Goal: Task Accomplishment & Management: Use online tool/utility

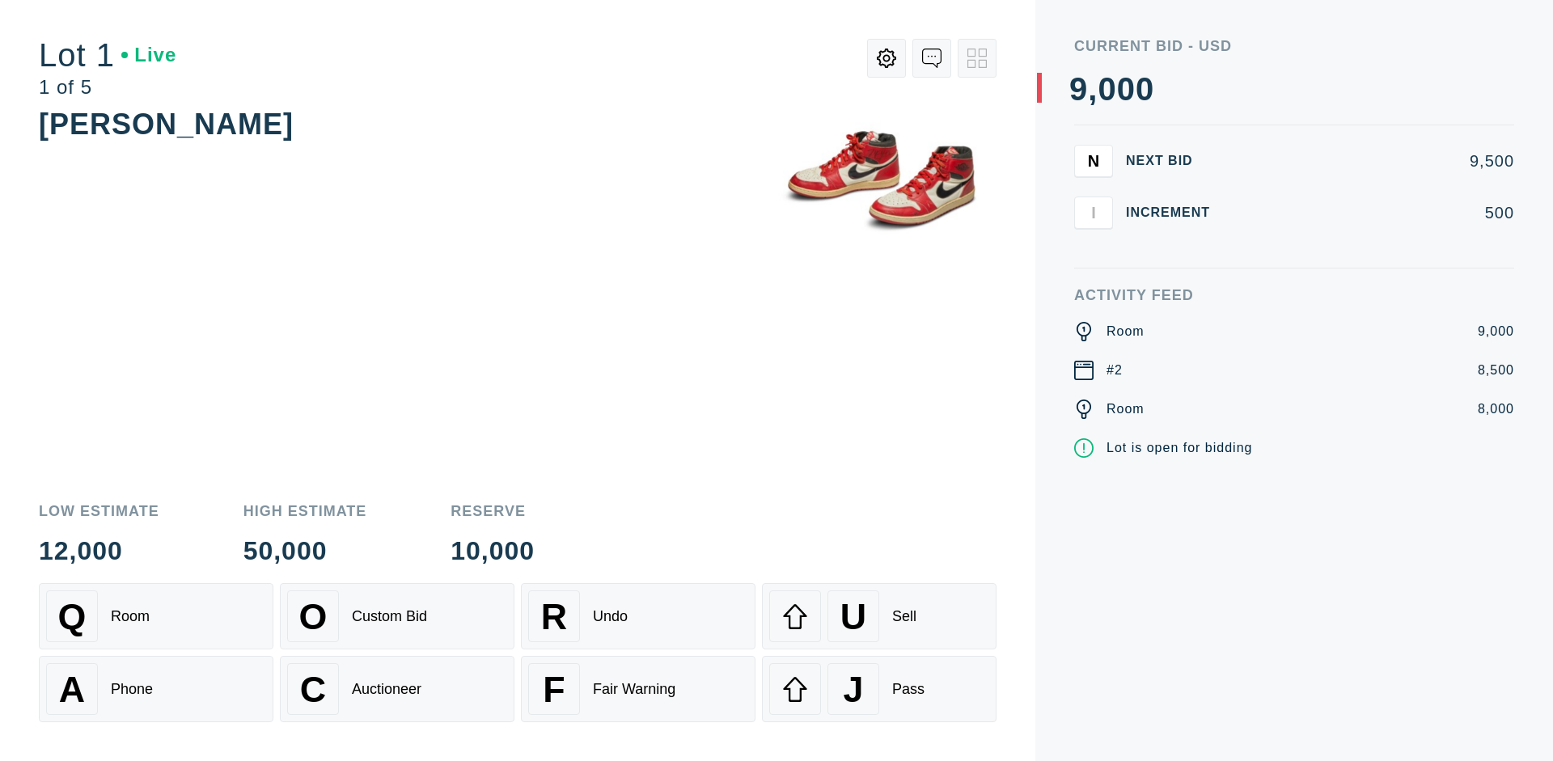
click at [156, 689] on div "A Phone" at bounding box center [156, 689] width 220 height 52
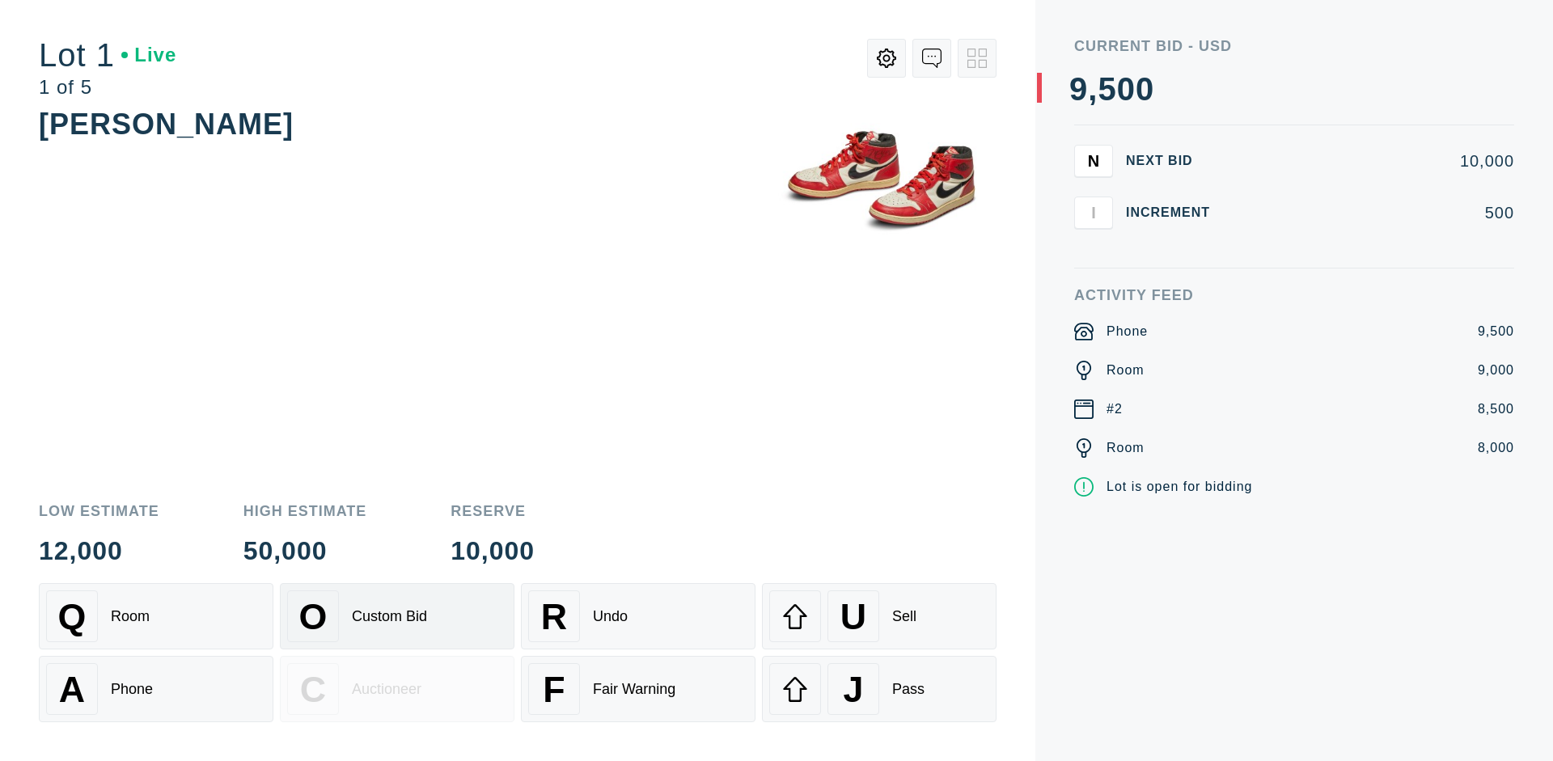
click at [397, 616] on div "Custom Bid" at bounding box center [389, 616] width 75 height 17
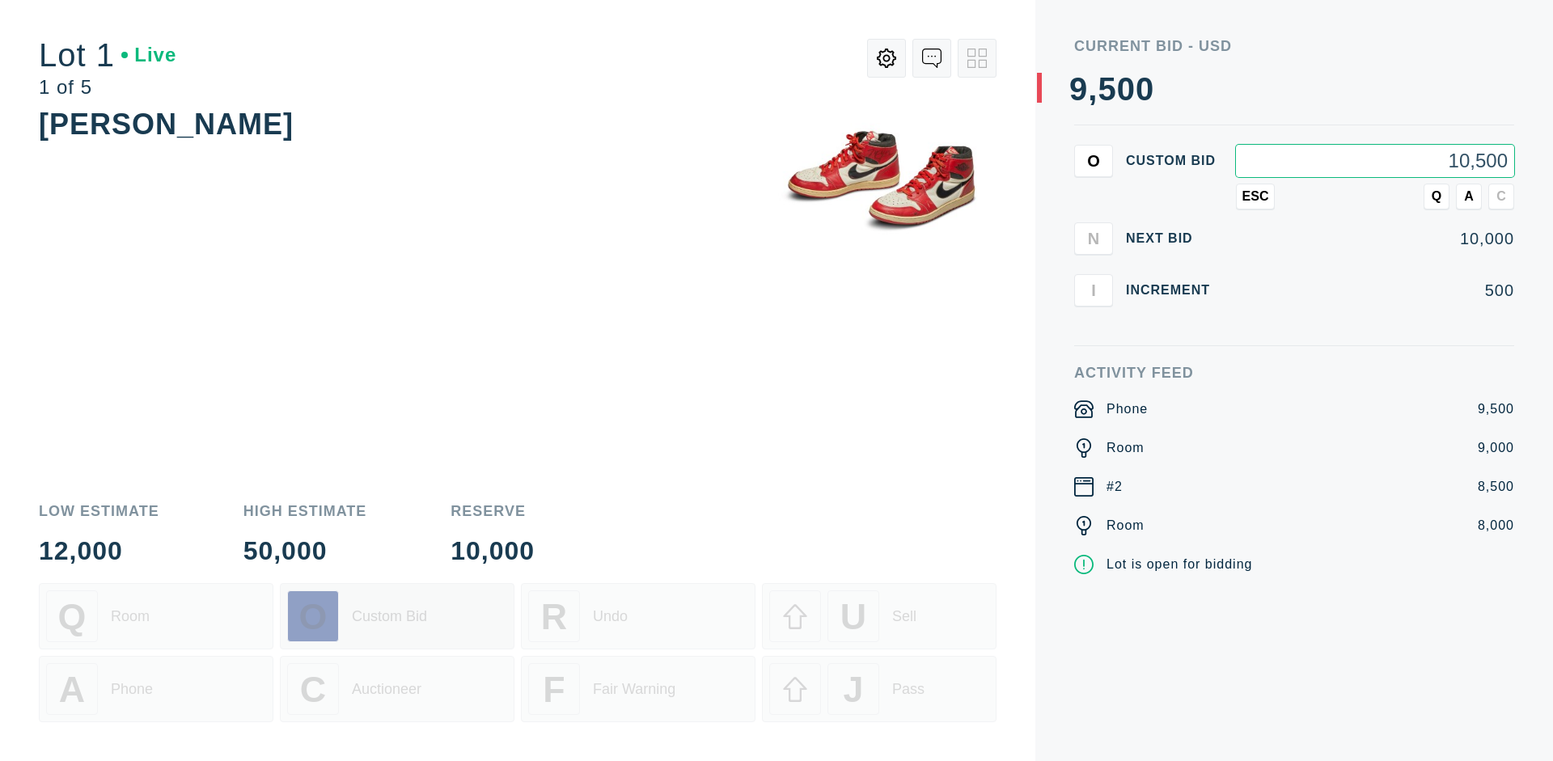
type input "10,500"
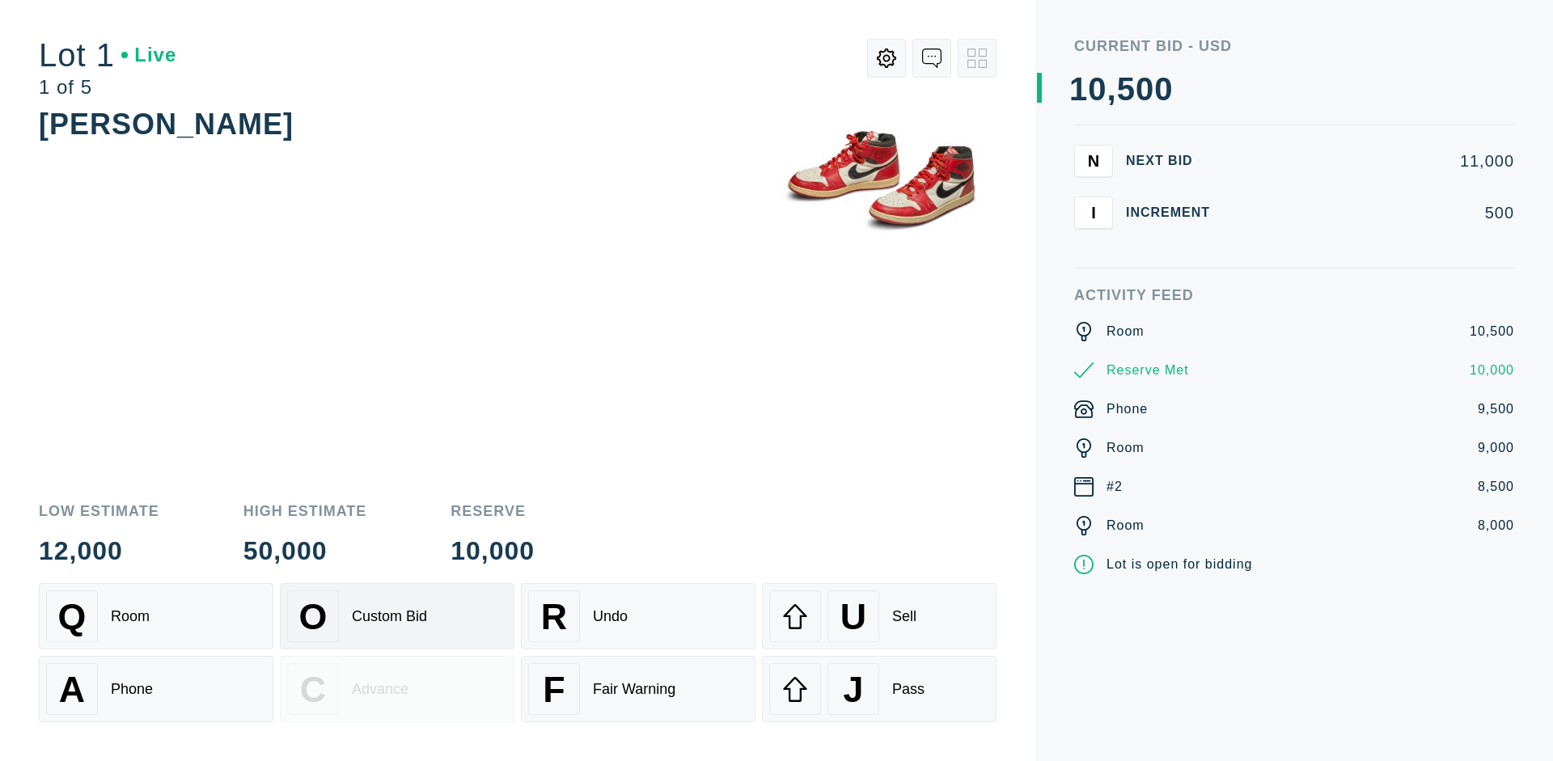
click at [397, 616] on div "Custom Bid" at bounding box center [389, 616] width 75 height 17
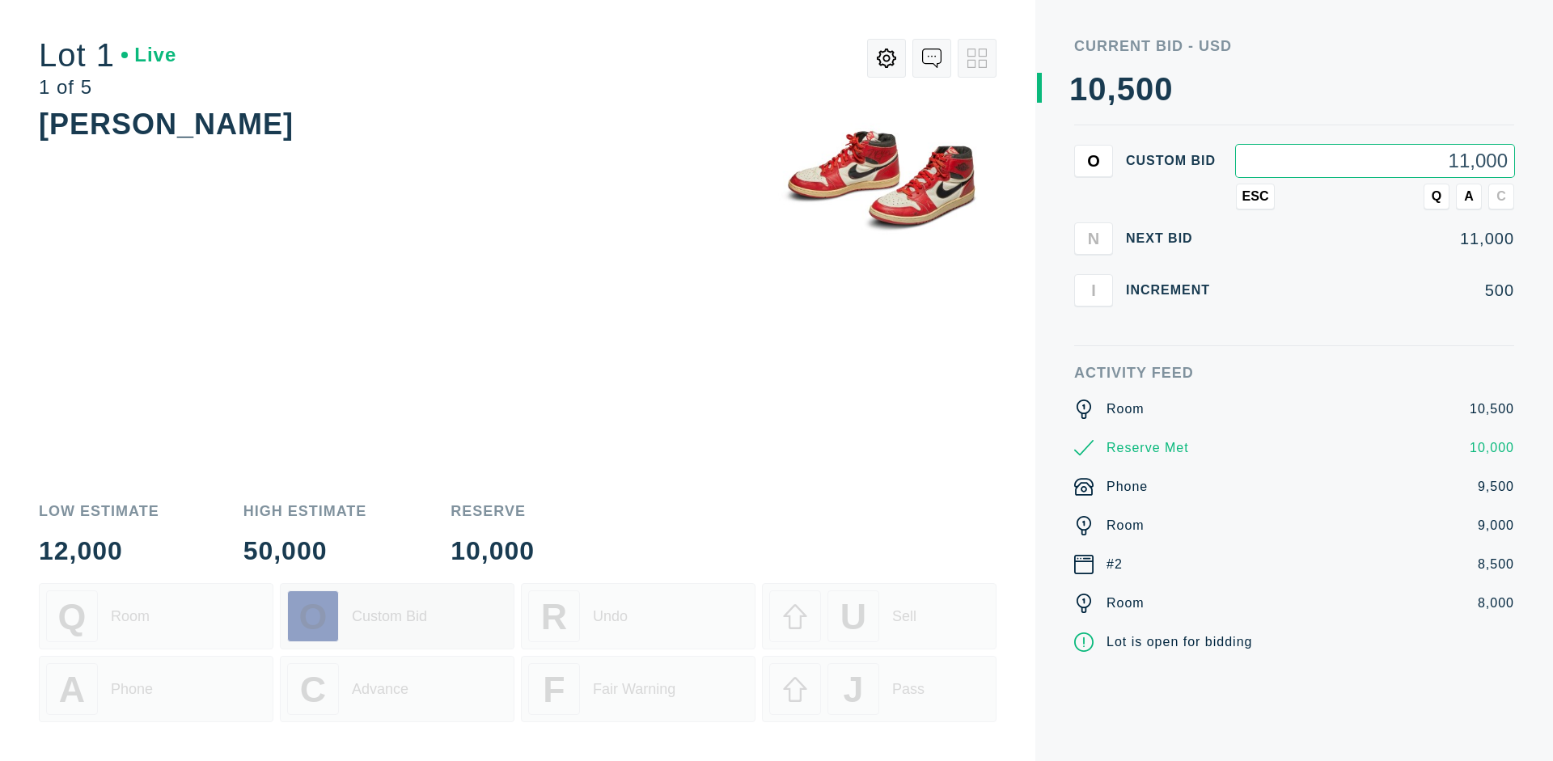
type input "11,000"
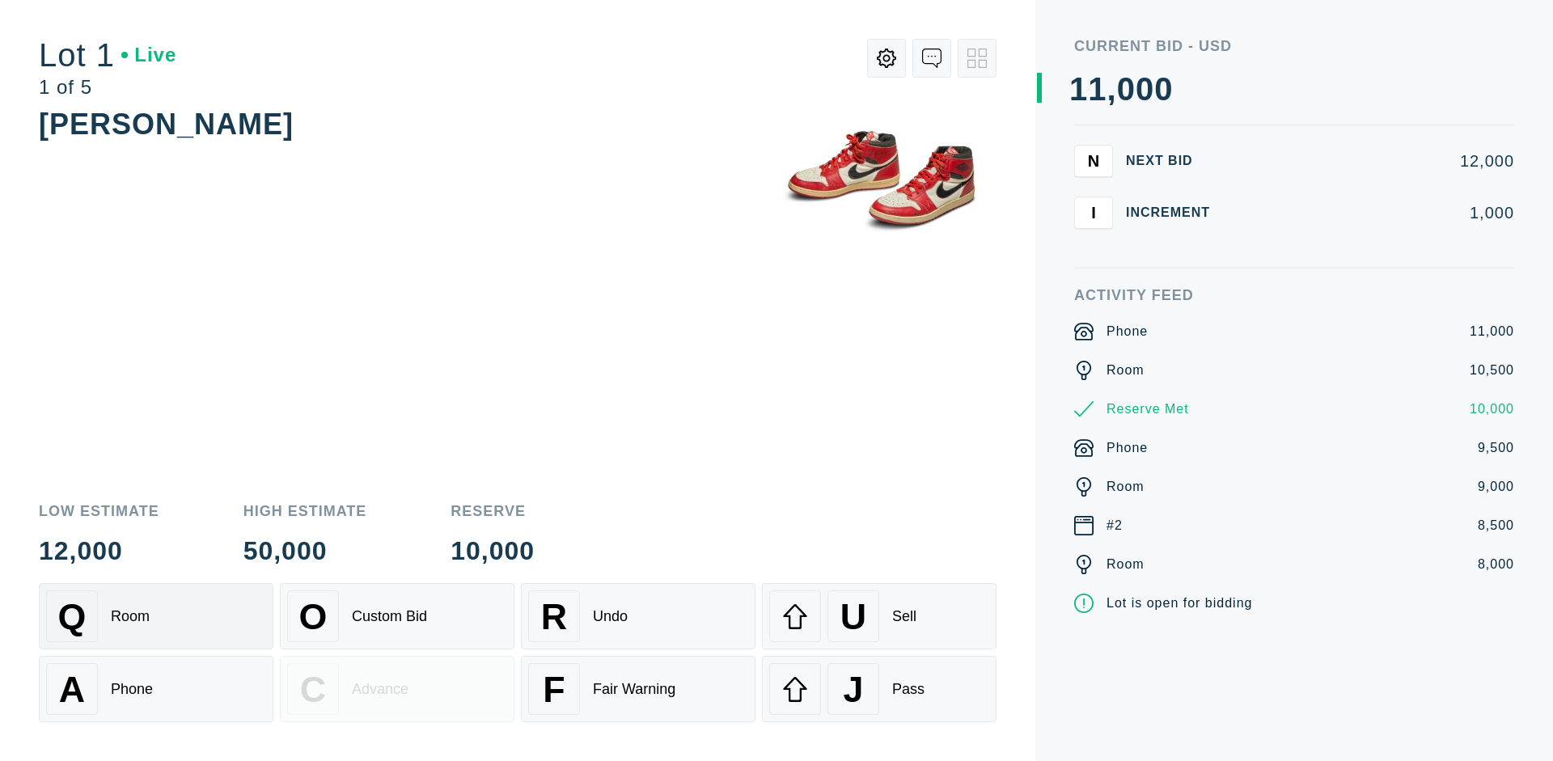
click at [156, 616] on div "Q Room" at bounding box center [156, 617] width 220 height 52
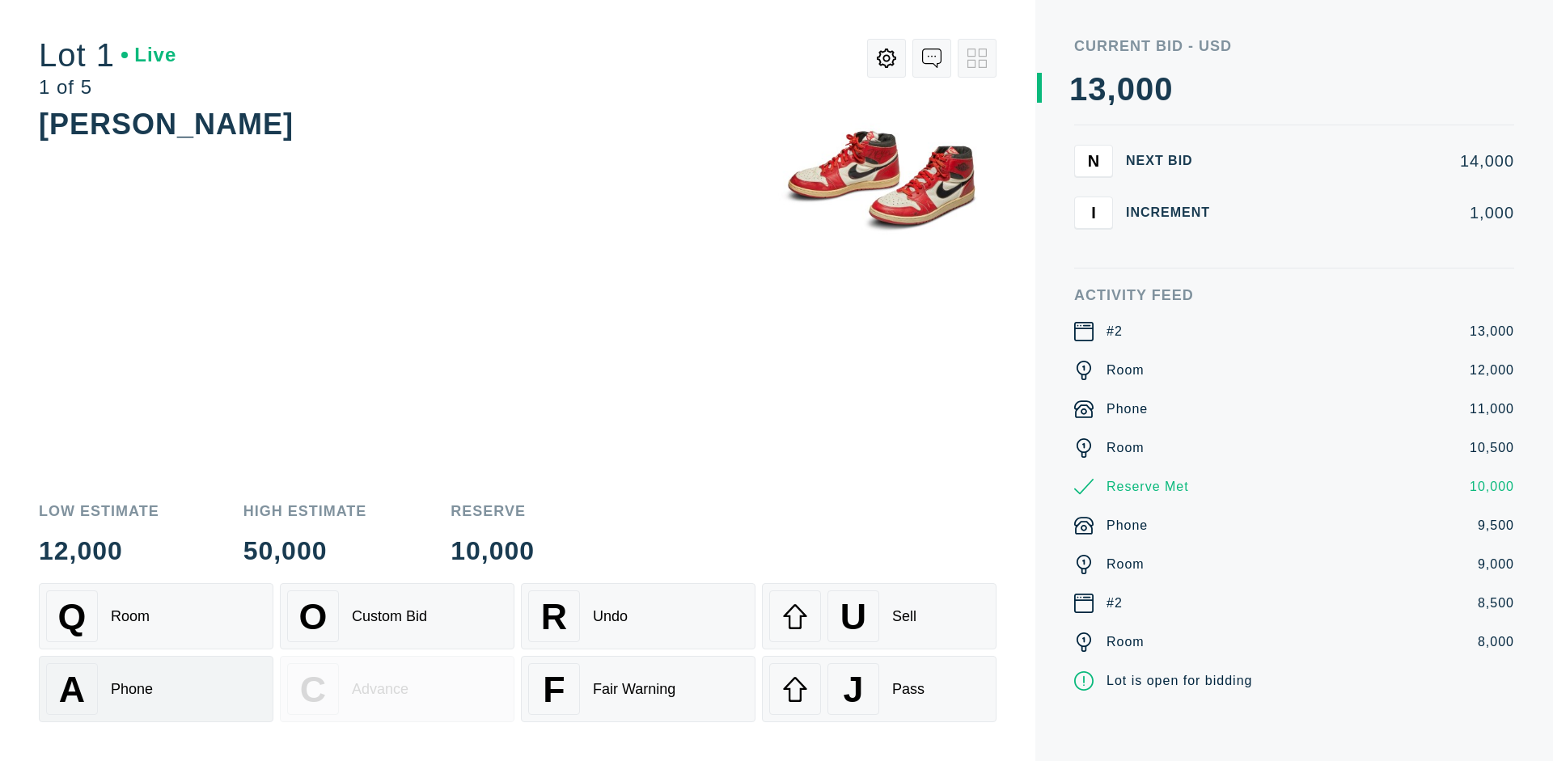
click at [156, 689] on div "A Phone" at bounding box center [156, 689] width 220 height 52
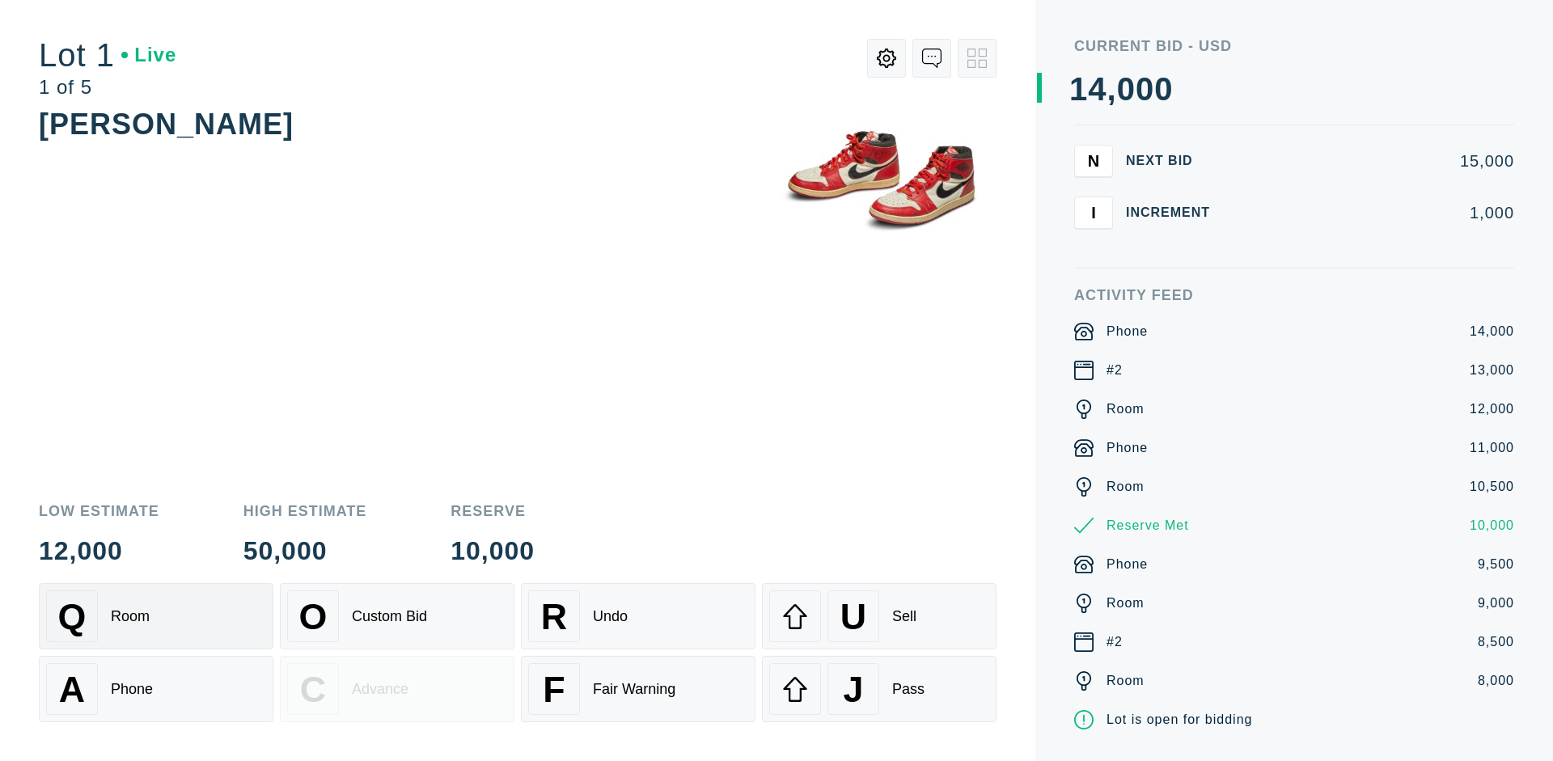
click at [156, 616] on div "Q Room" at bounding box center [156, 617] width 220 height 52
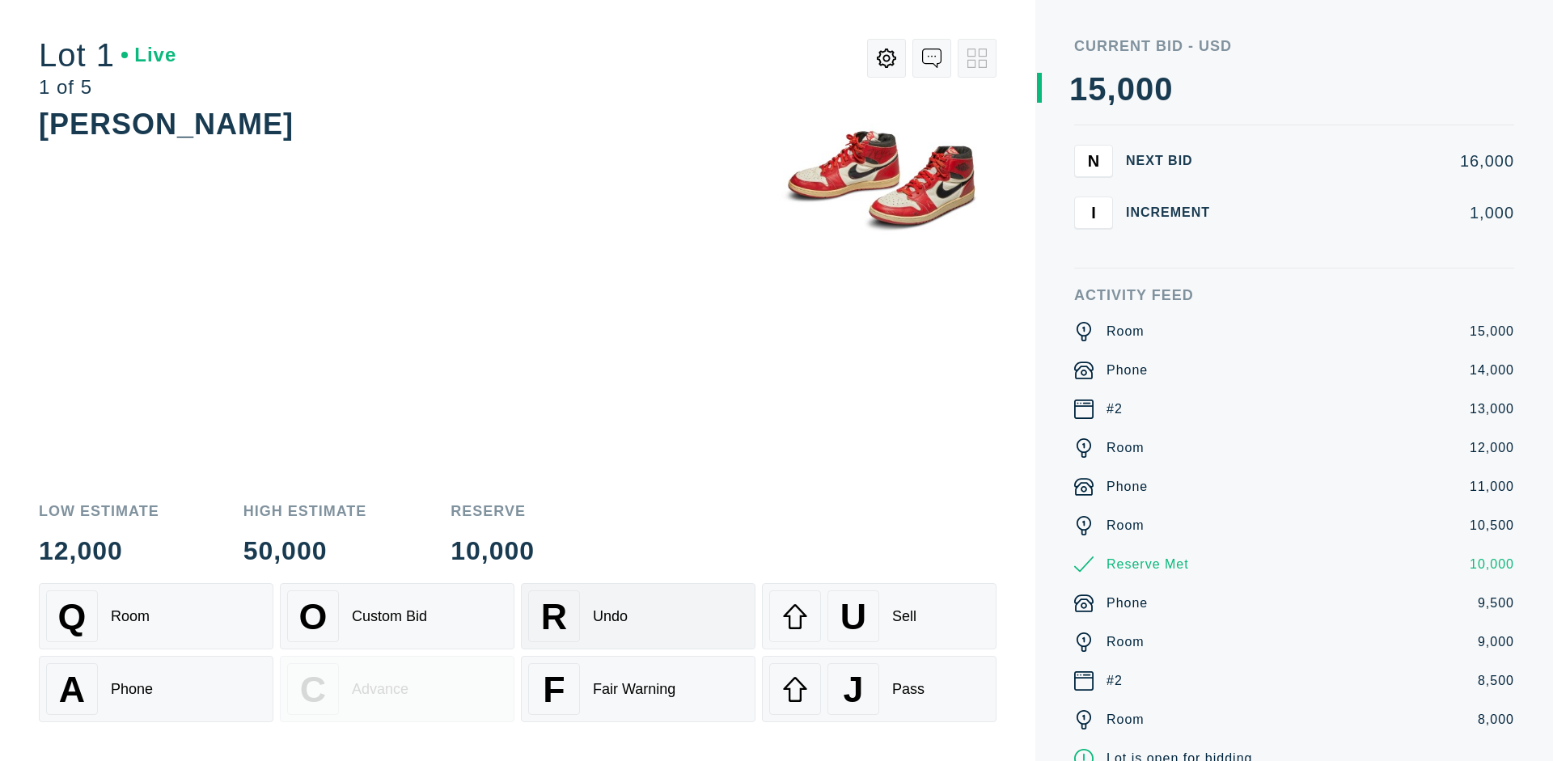
click at [638, 616] on div "R Undo" at bounding box center [638, 617] width 220 height 52
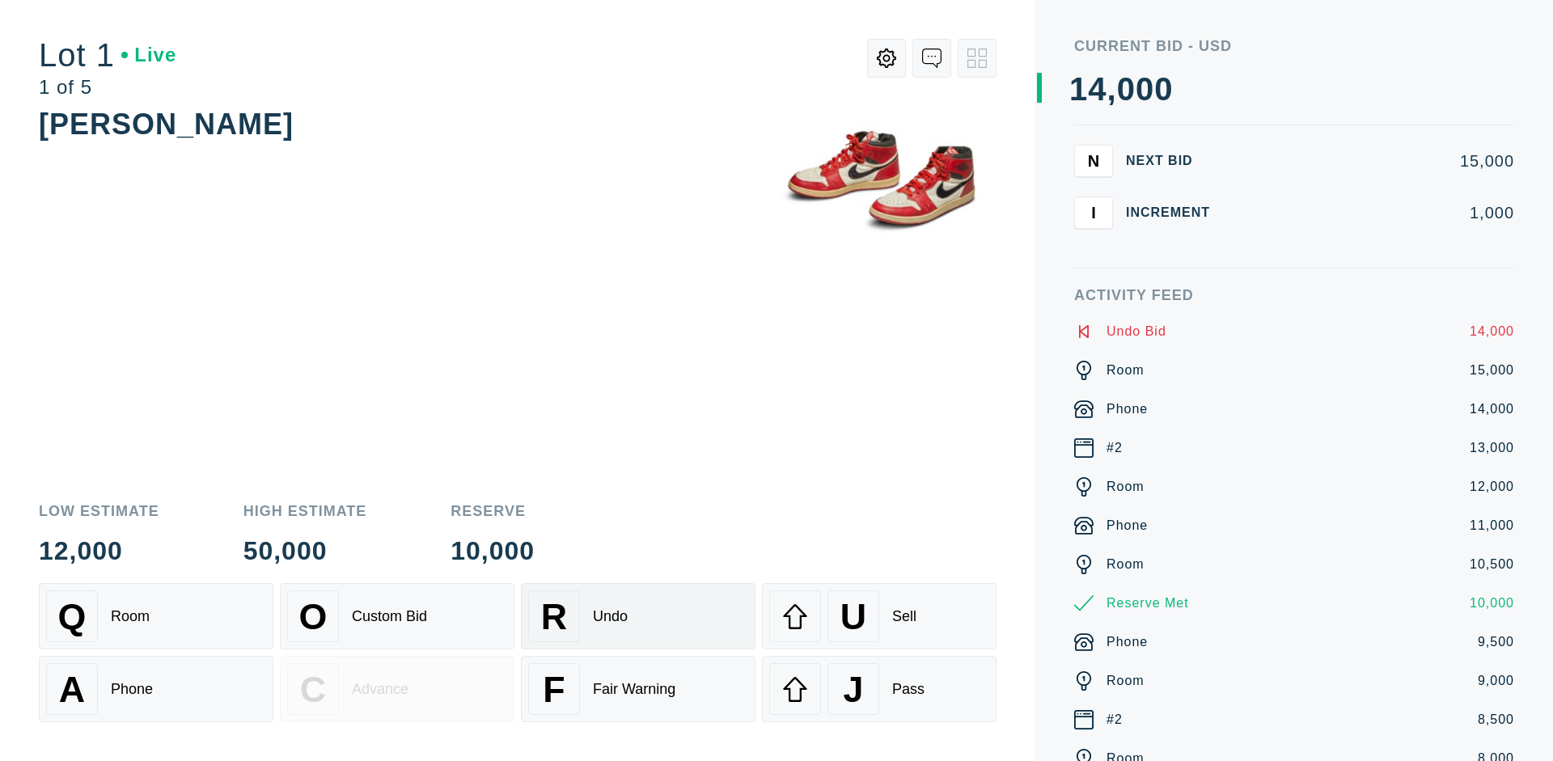
click at [156, 616] on div "Q Room" at bounding box center [156, 617] width 220 height 52
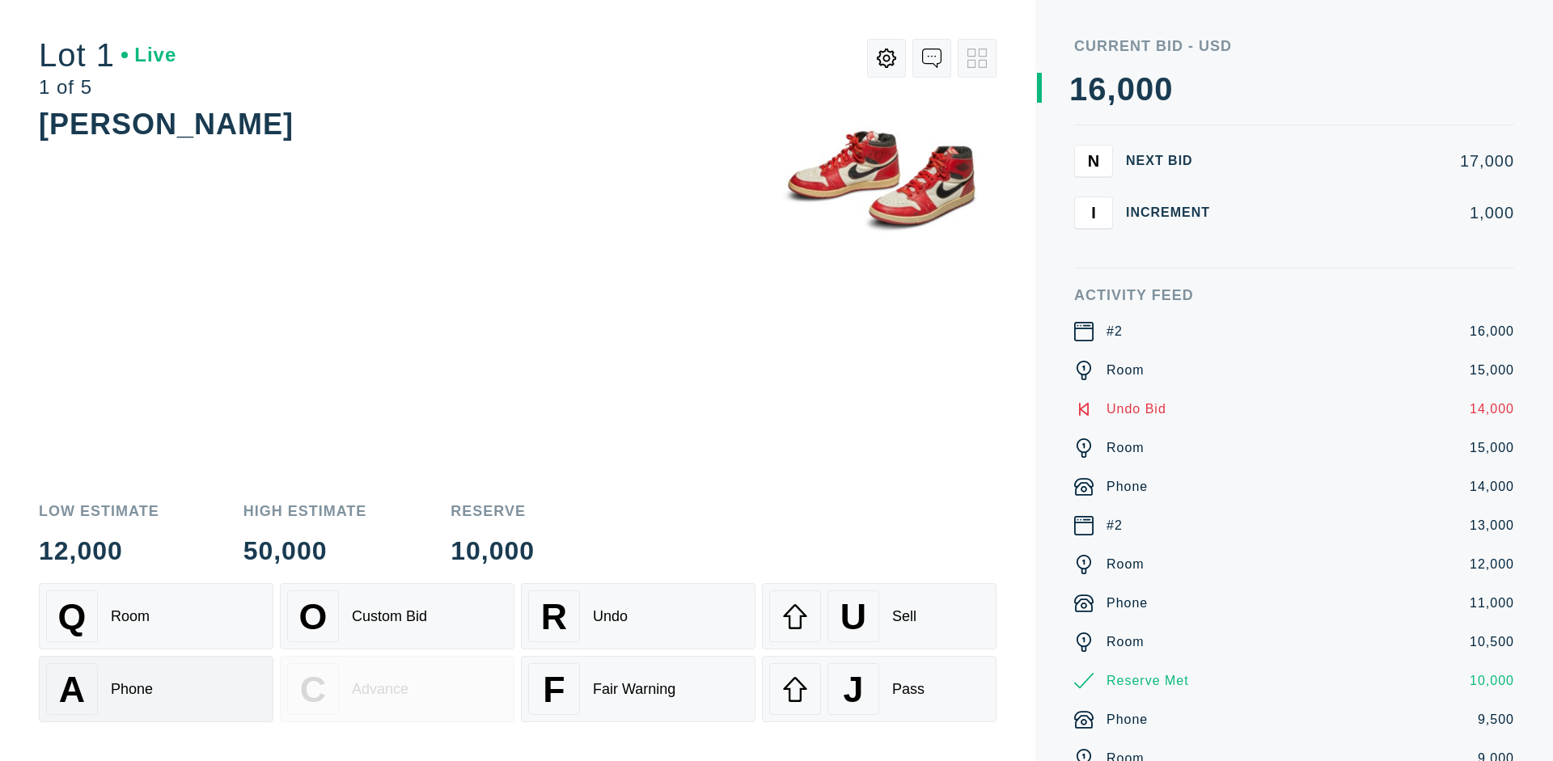
click at [156, 689] on div "A Phone" at bounding box center [156, 689] width 220 height 52
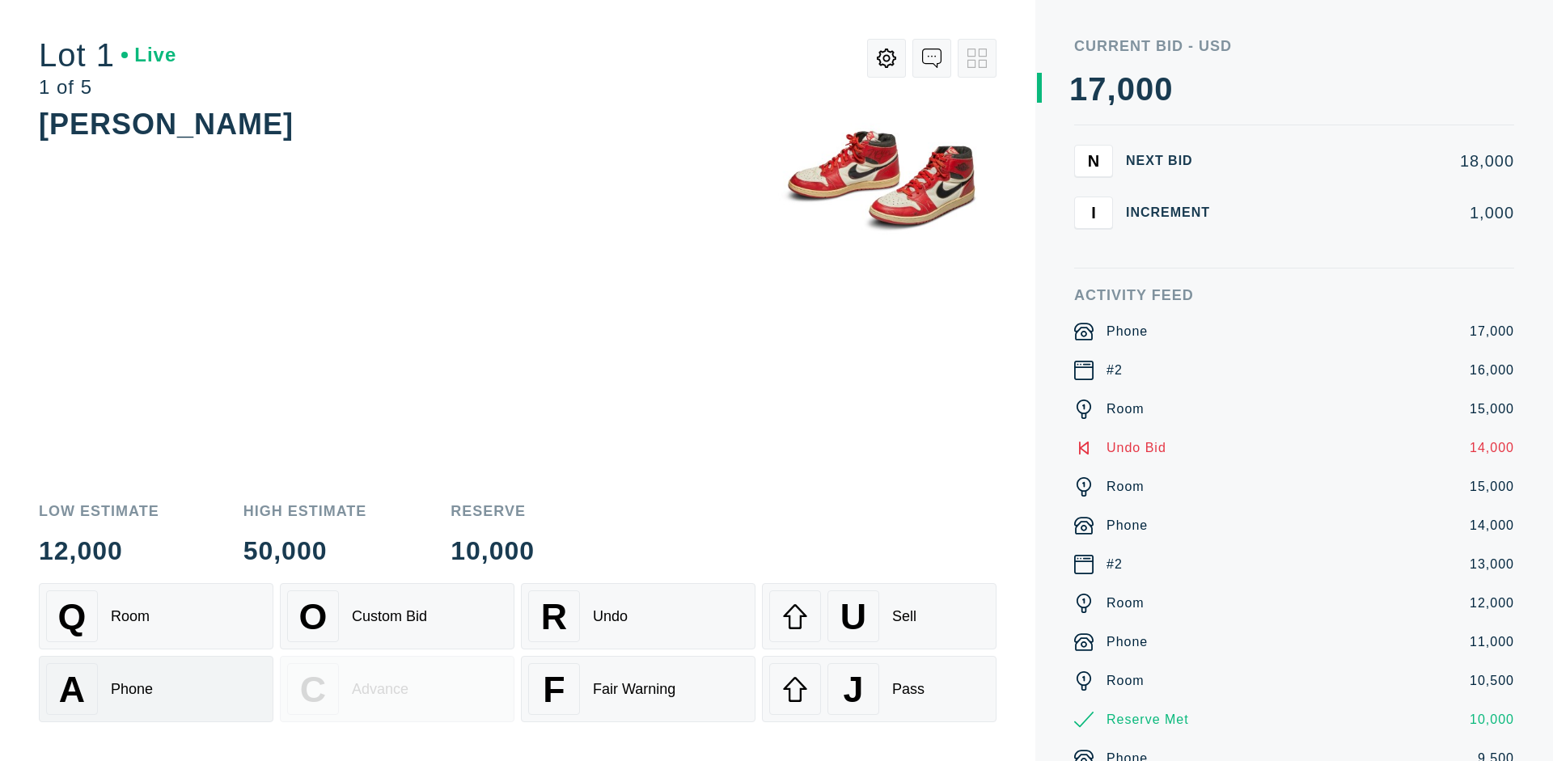
click at [156, 616] on div "Q Room" at bounding box center [156, 617] width 220 height 52
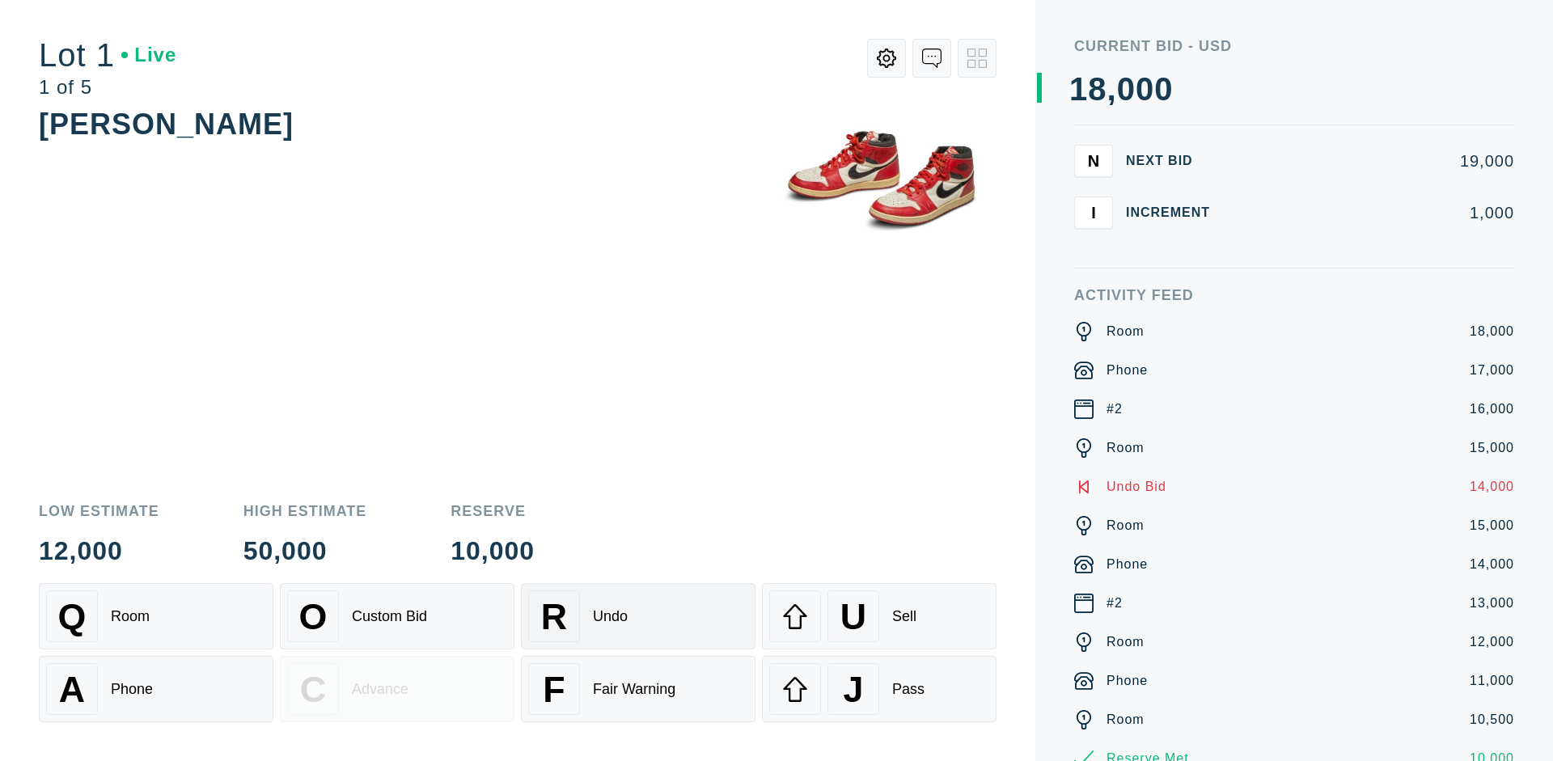
click at [638, 616] on div "R Undo" at bounding box center [638, 617] width 220 height 52
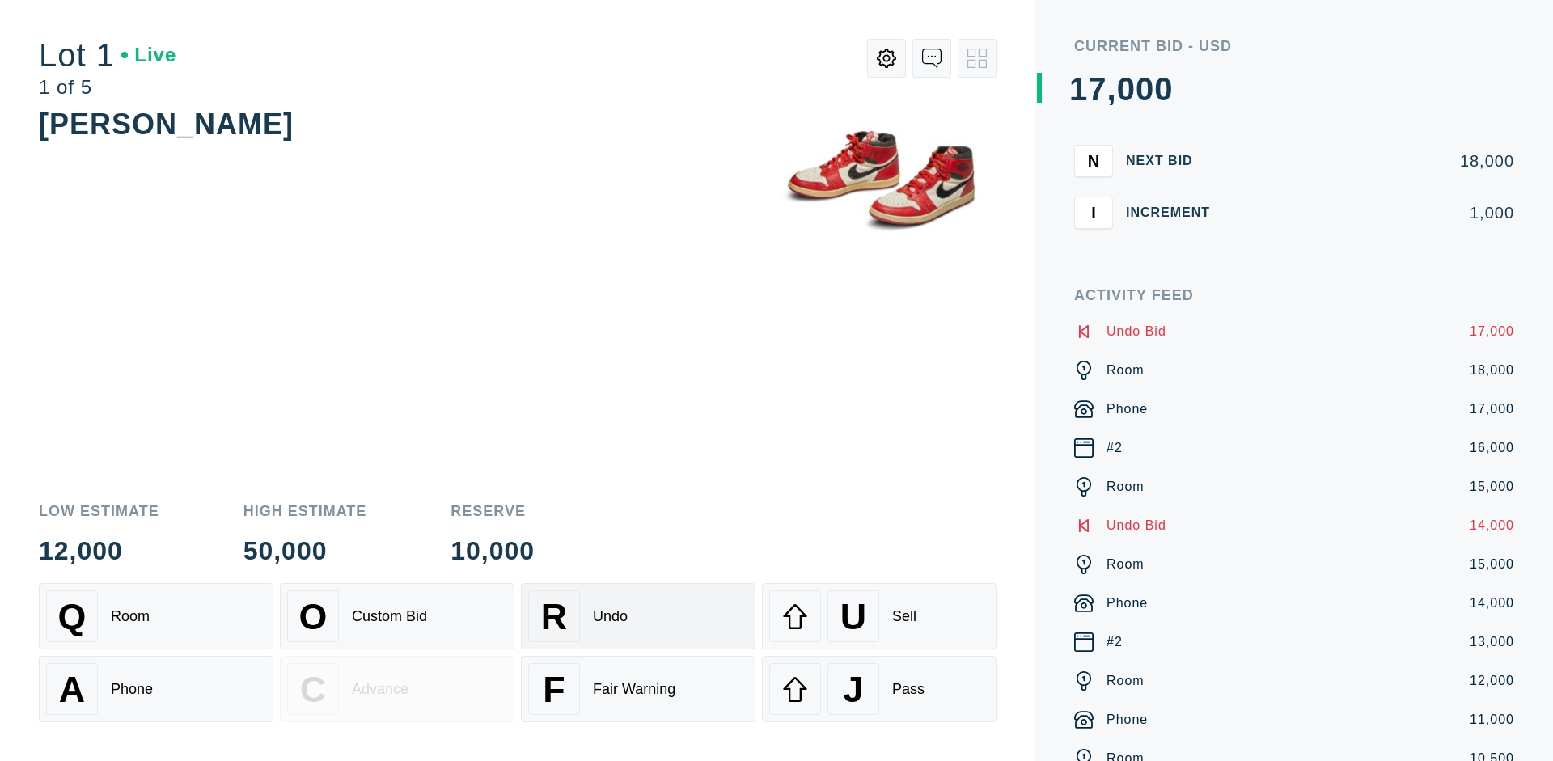
click at [879, 616] on div "U Sell" at bounding box center [879, 617] width 220 height 52
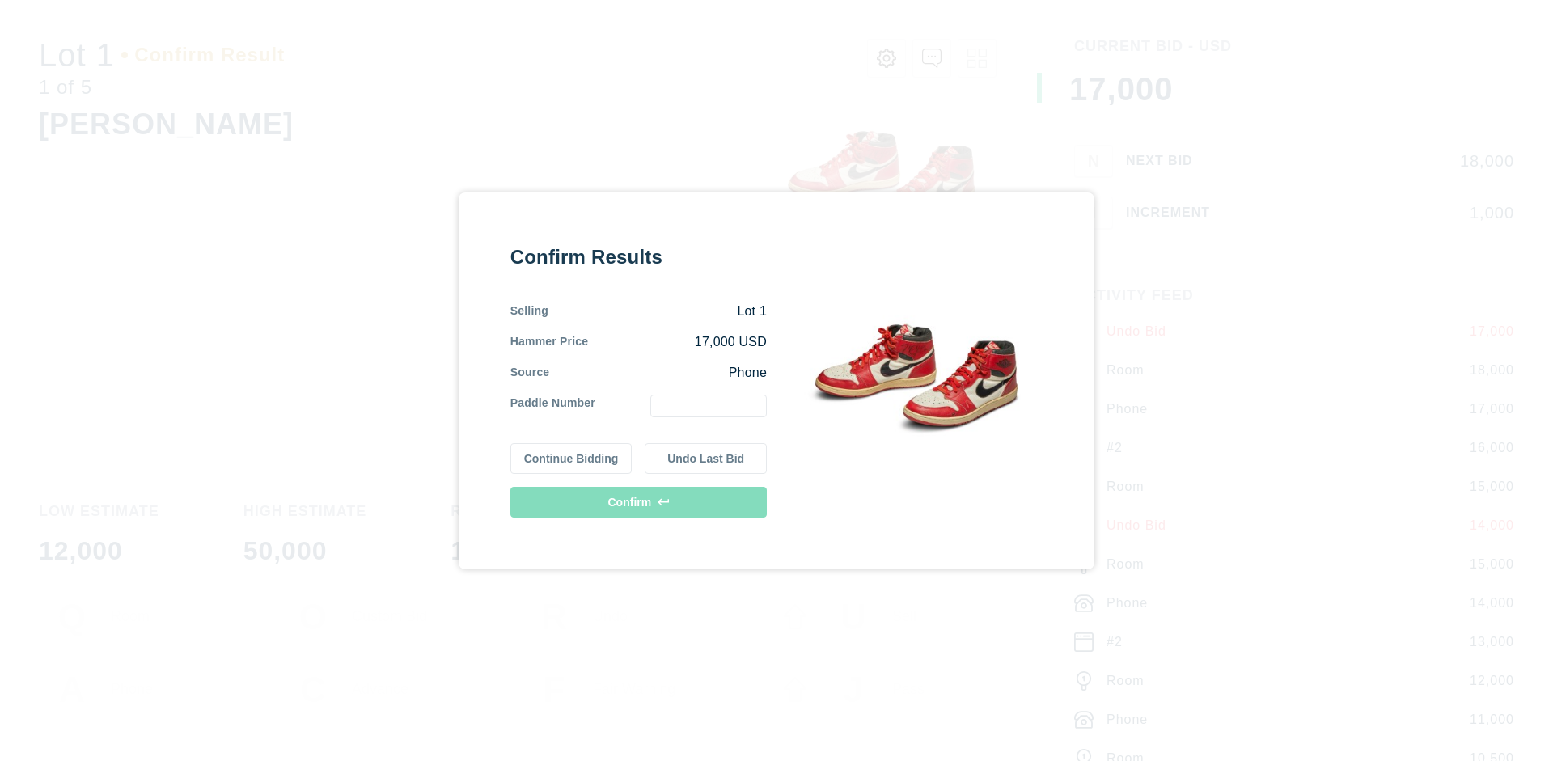
click at [572, 458] on button "Continue Bidding" at bounding box center [571, 458] width 122 height 31
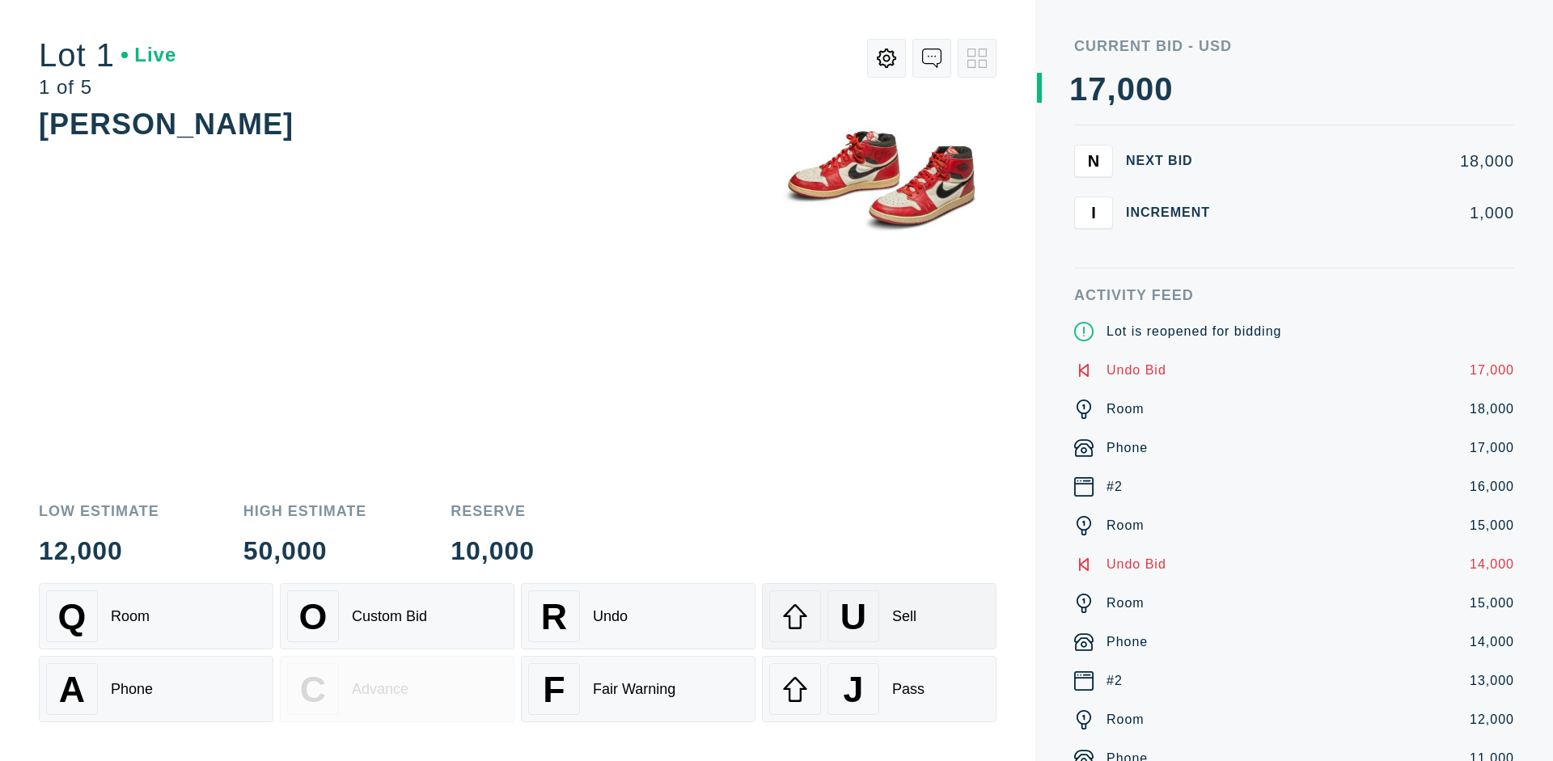
click at [879, 616] on div "U Sell" at bounding box center [879, 617] width 220 height 52
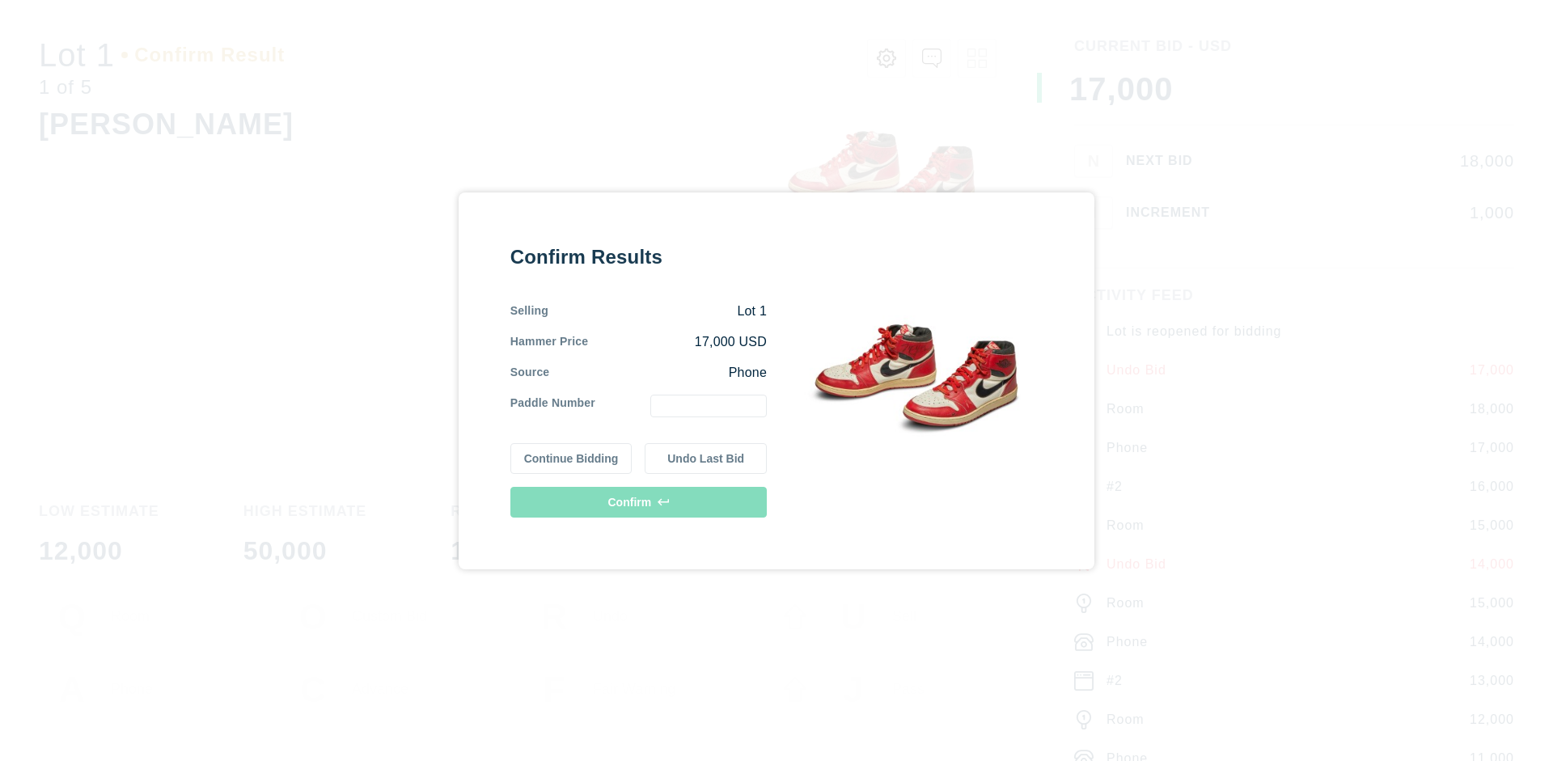
click at [706, 458] on button "Undo Last Bid" at bounding box center [706, 458] width 122 height 31
click at [572, 455] on button "Continue Bidding" at bounding box center [571, 458] width 122 height 31
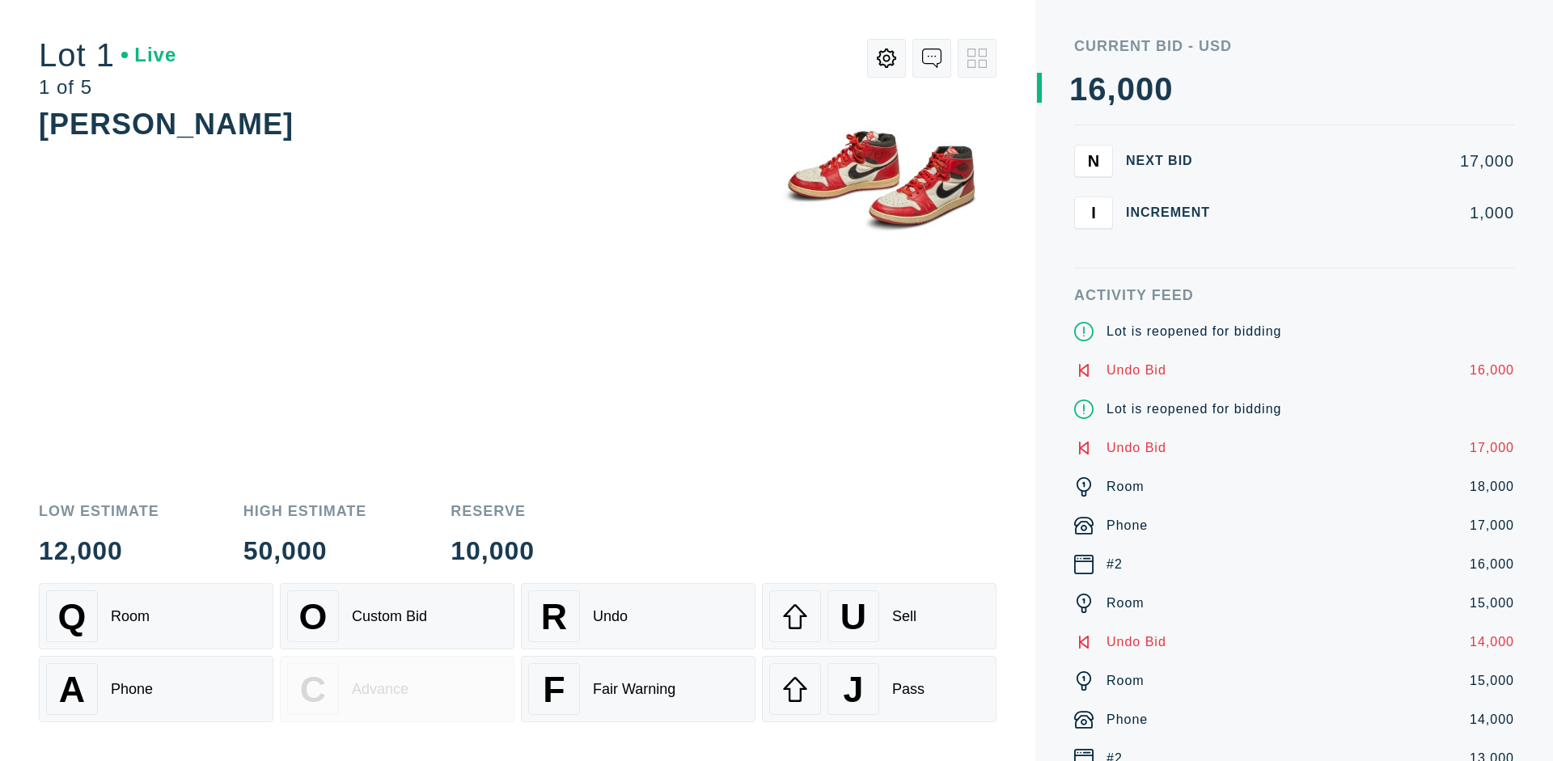
click at [879, 689] on div "J Pass" at bounding box center [879, 689] width 220 height 52
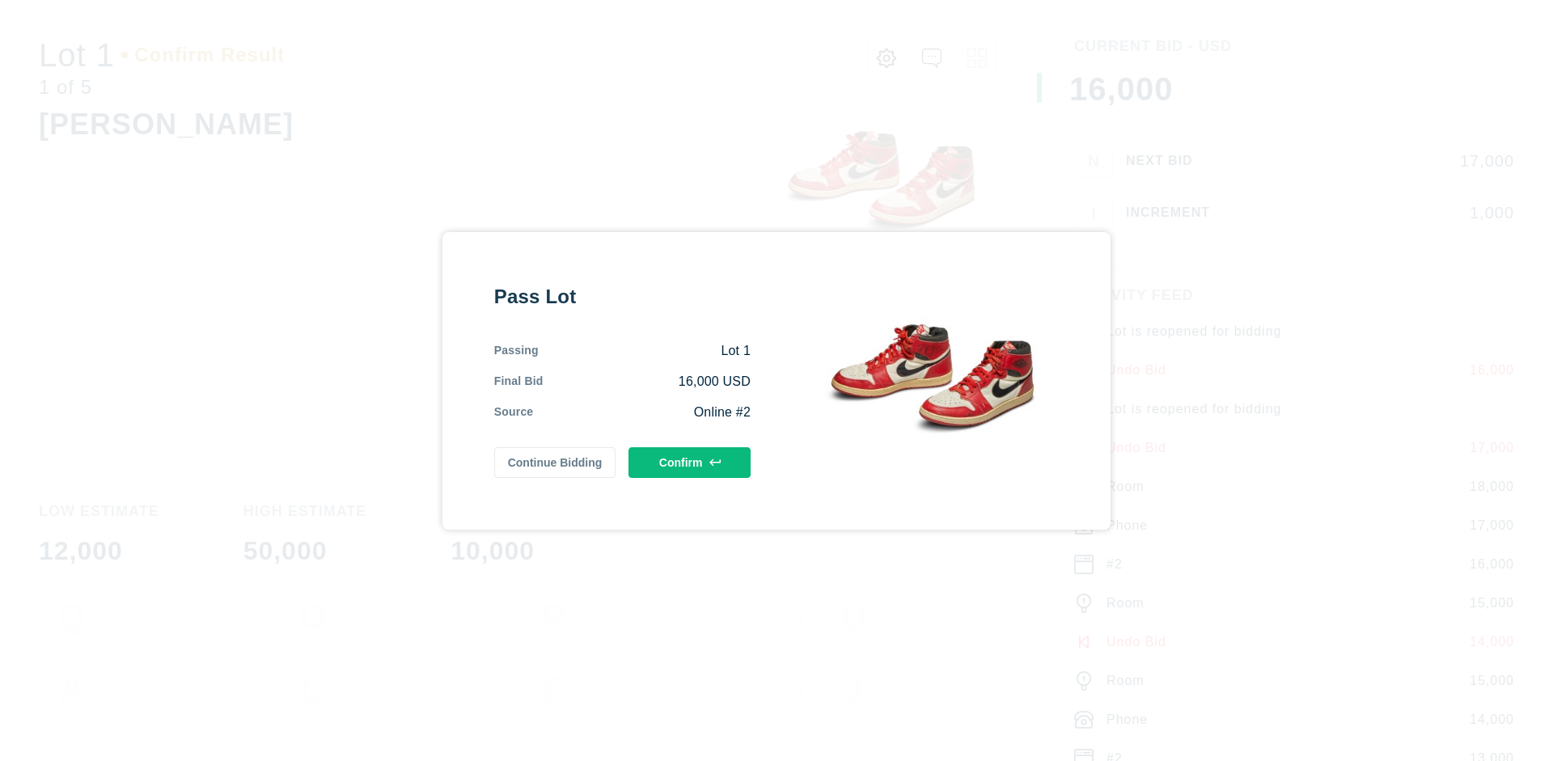
click at [690, 462] on button "Confirm" at bounding box center [690, 462] width 122 height 31
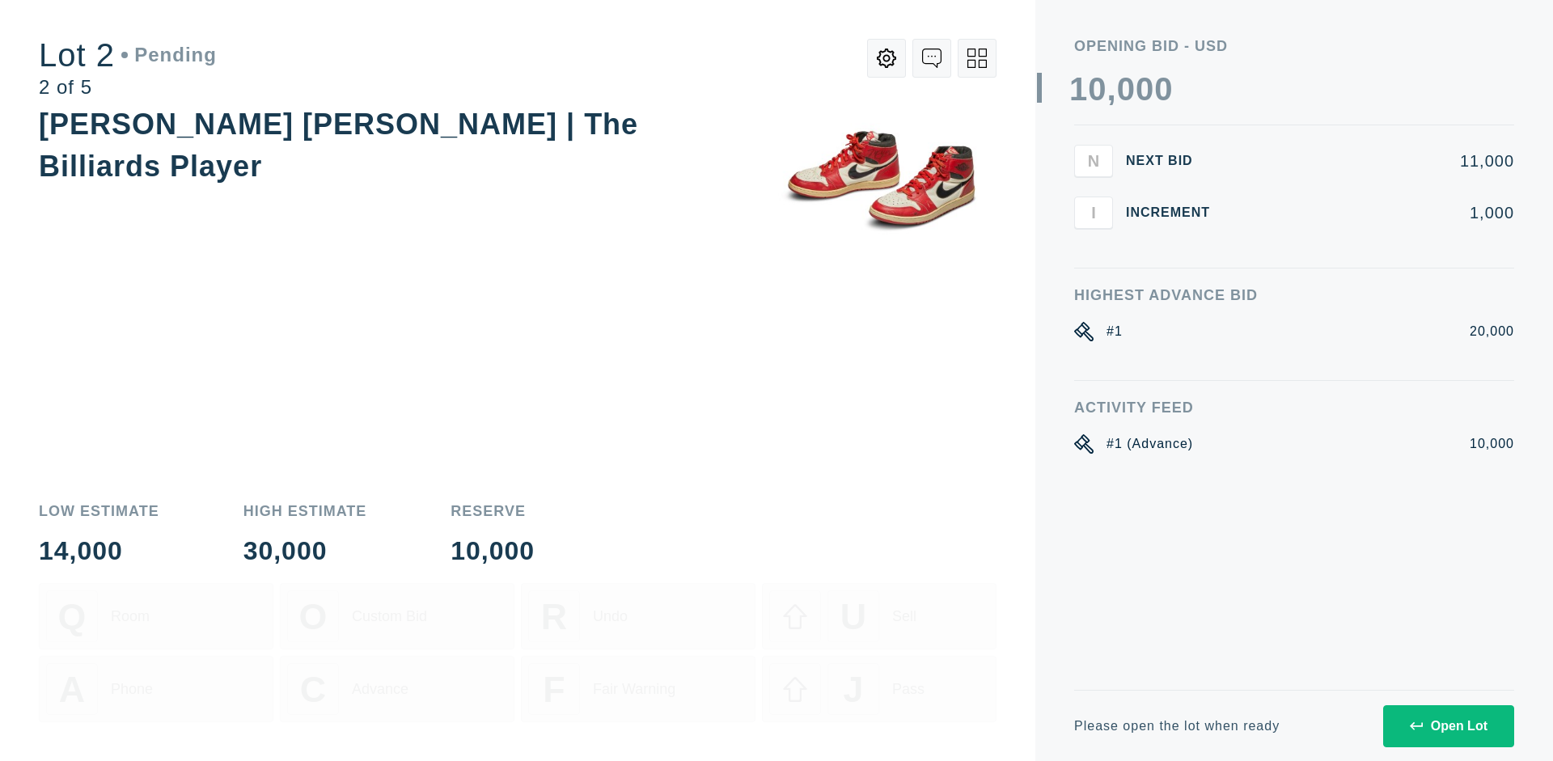
click at [1448, 726] on div "Open Lot" at bounding box center [1449, 726] width 78 height 15
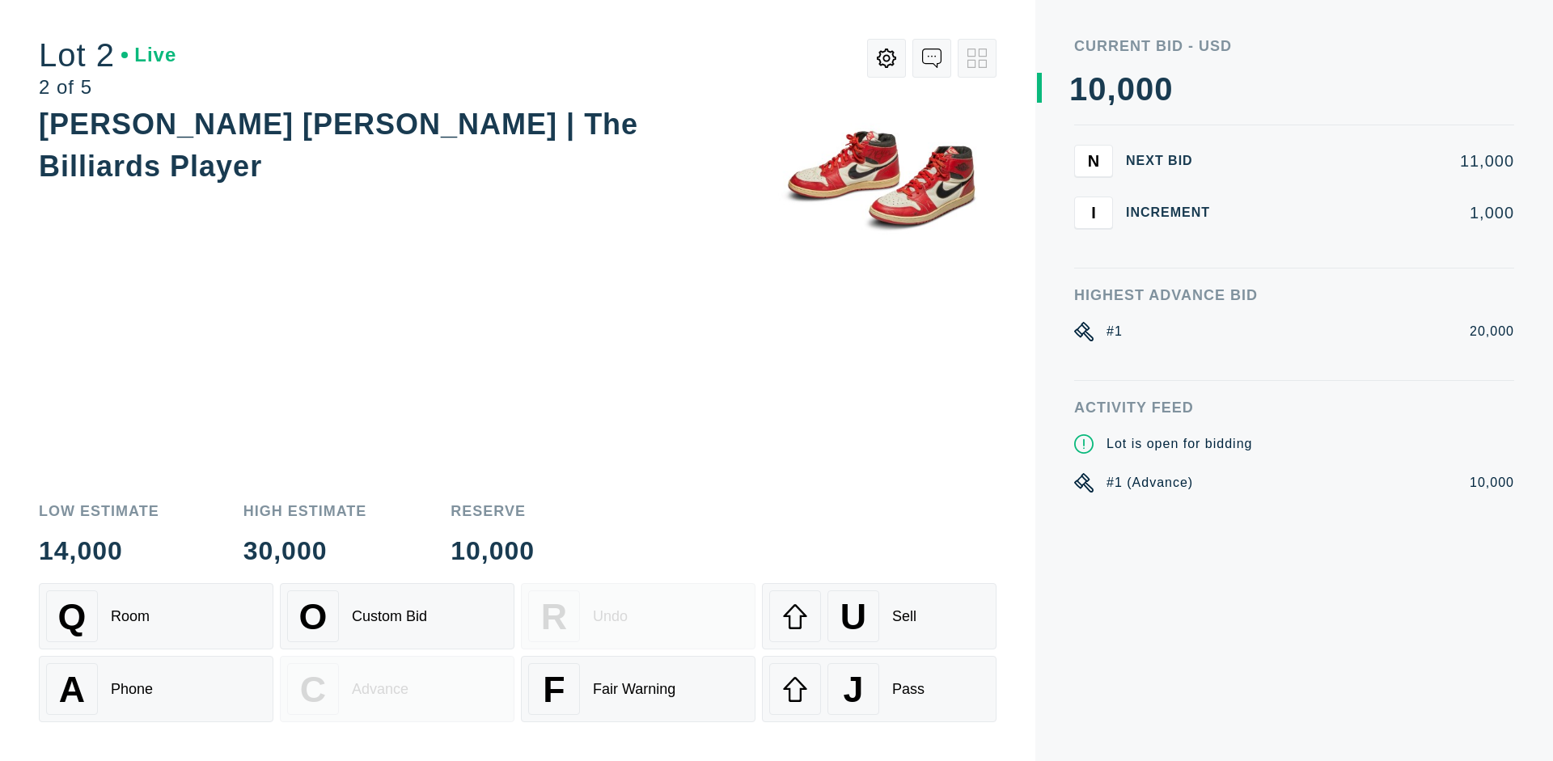
click at [156, 616] on div "Q Room" at bounding box center [156, 617] width 220 height 52
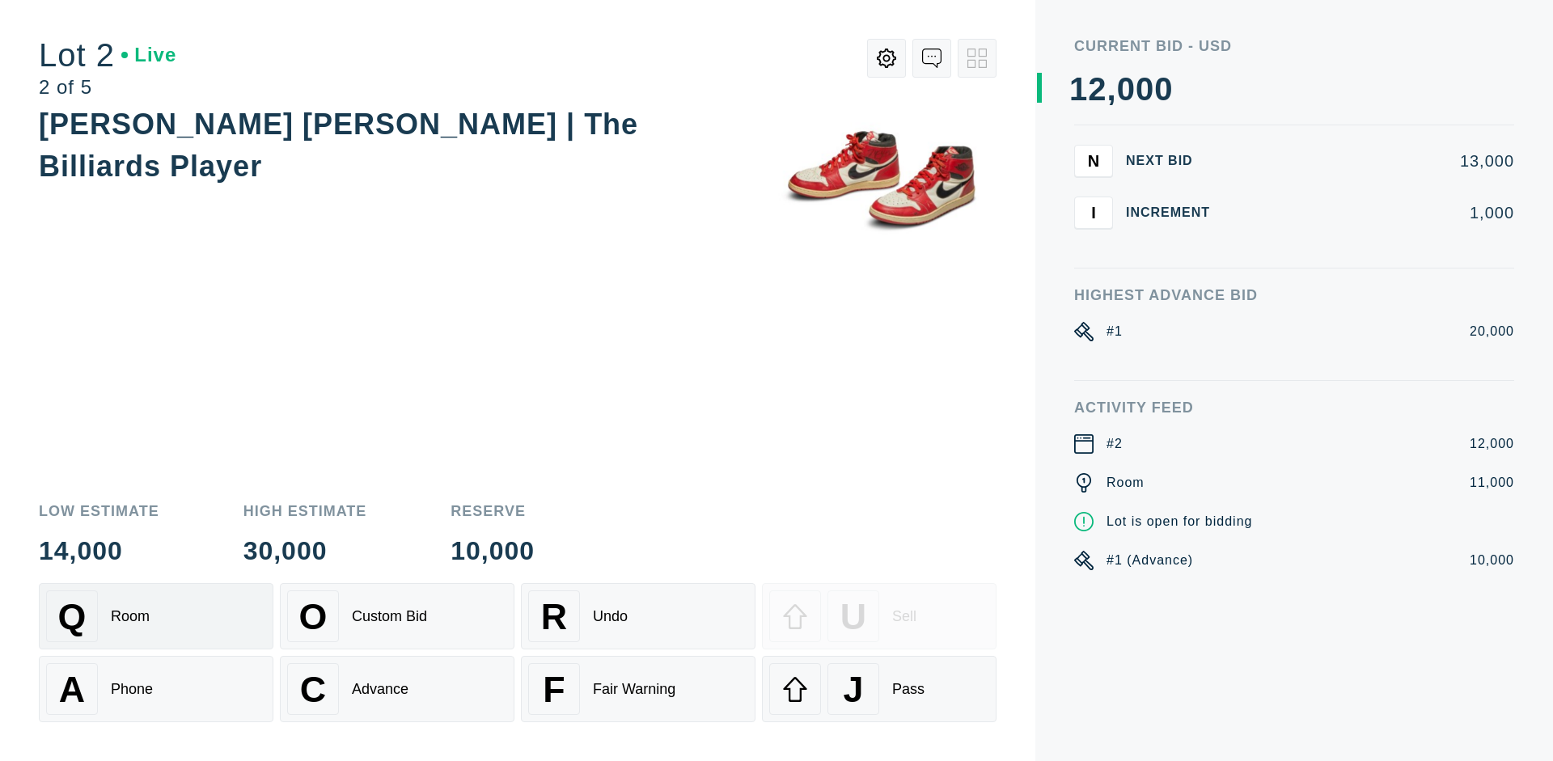
click at [397, 689] on div "Advance" at bounding box center [380, 689] width 57 height 17
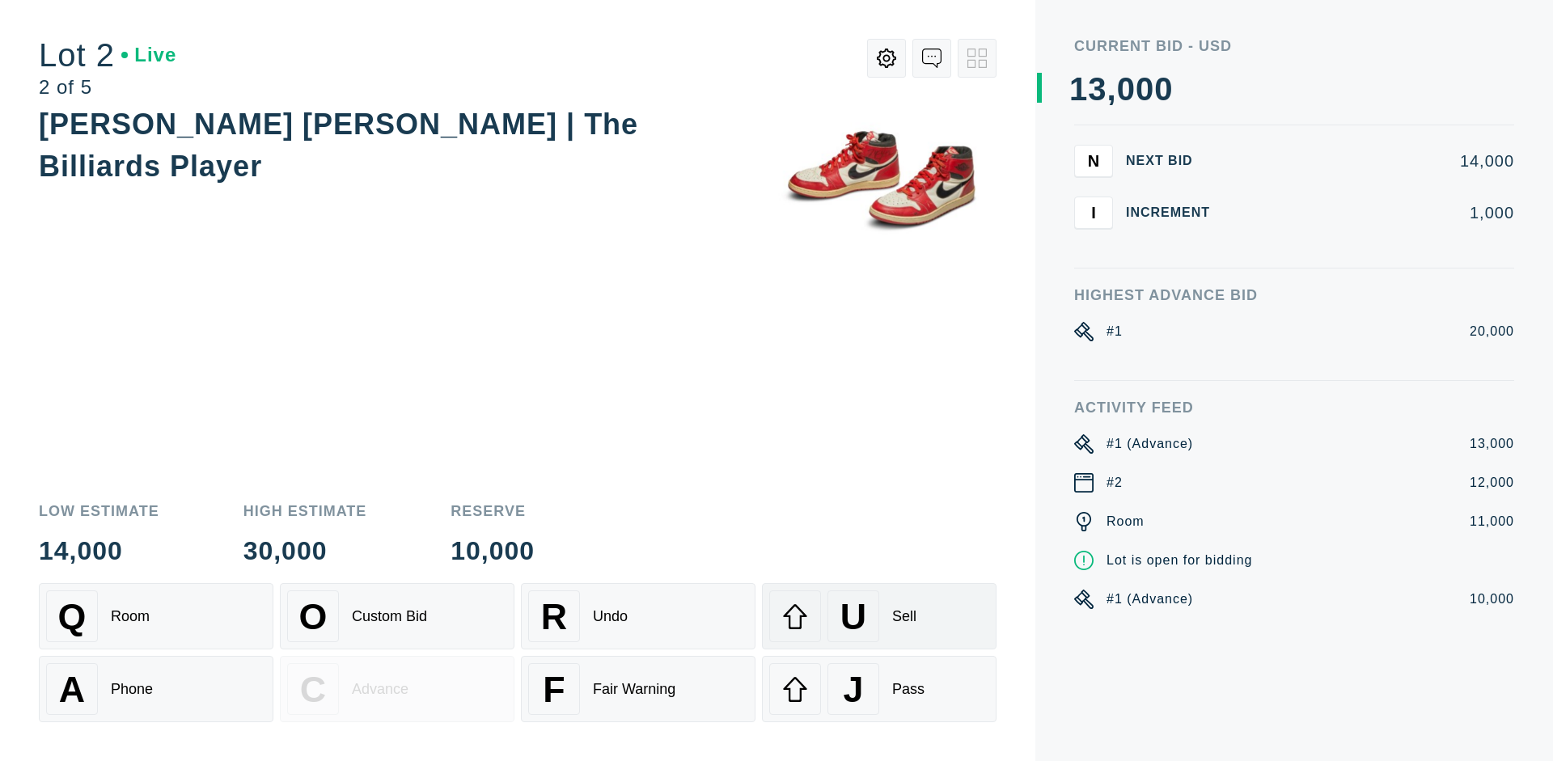
click at [879, 616] on div "U Sell" at bounding box center [879, 617] width 220 height 52
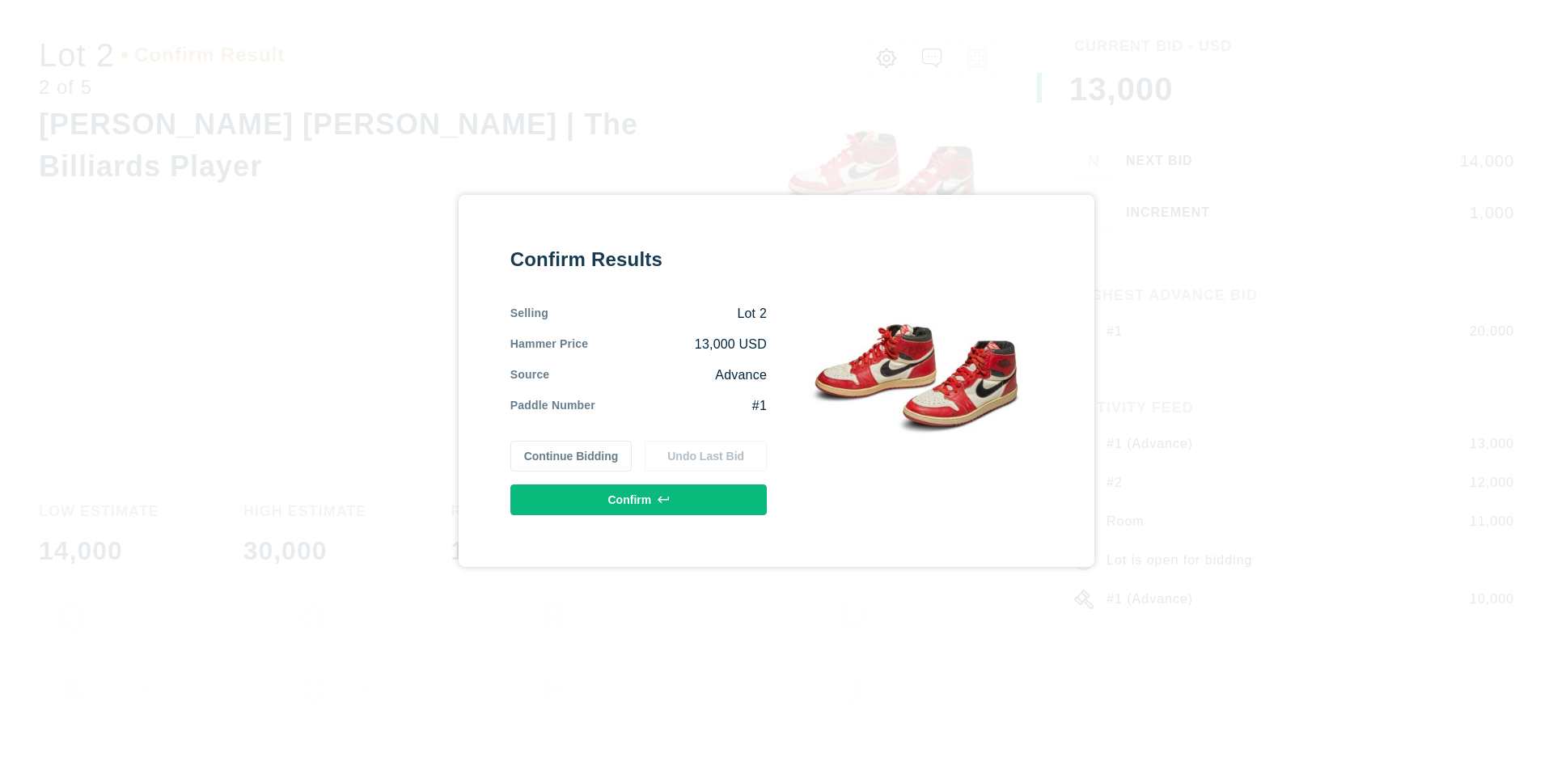
click at [639, 499] on button "Confirm" at bounding box center [638, 500] width 256 height 31
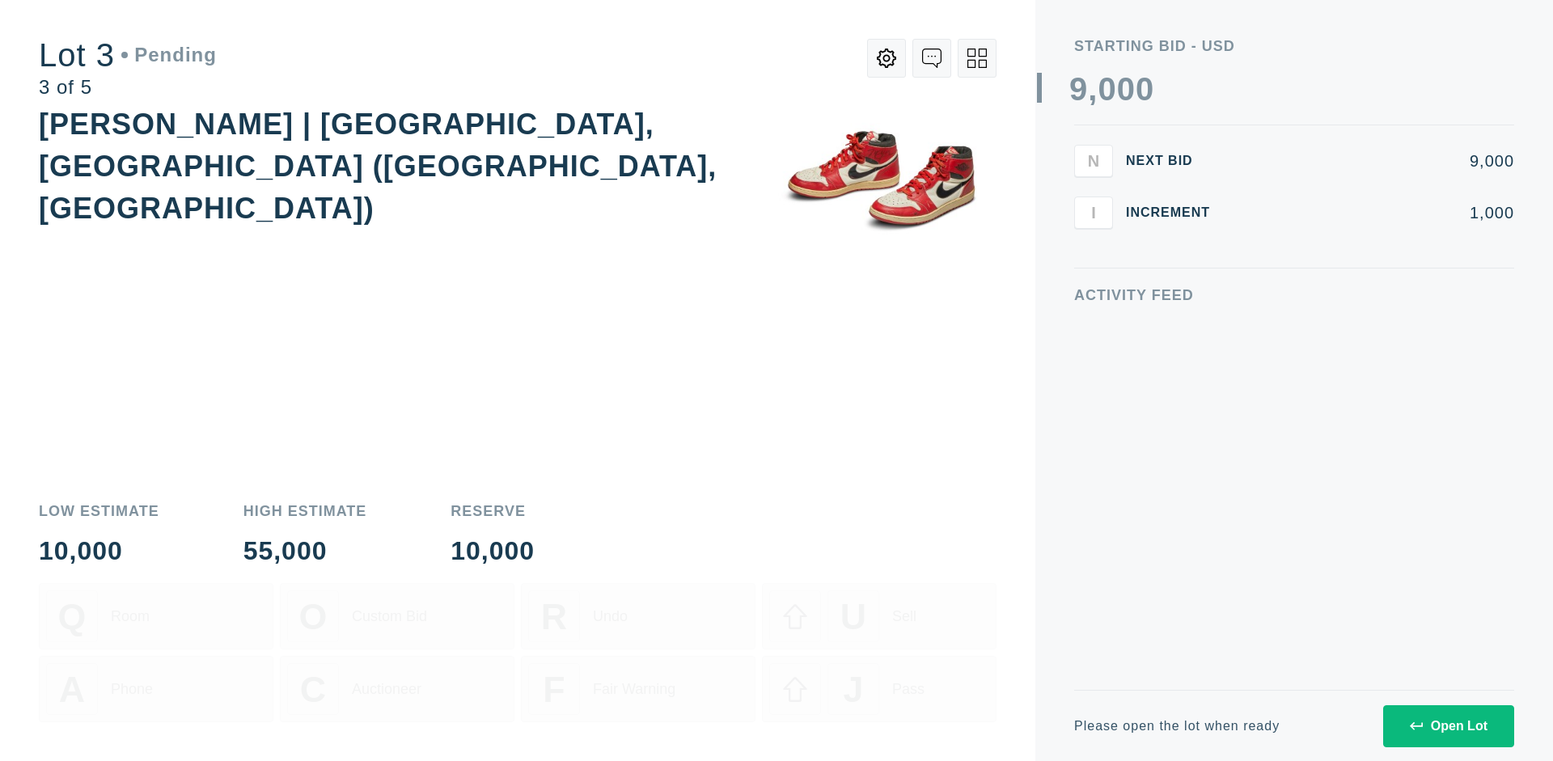
click at [1448, 726] on div "Open Lot" at bounding box center [1449, 726] width 78 height 15
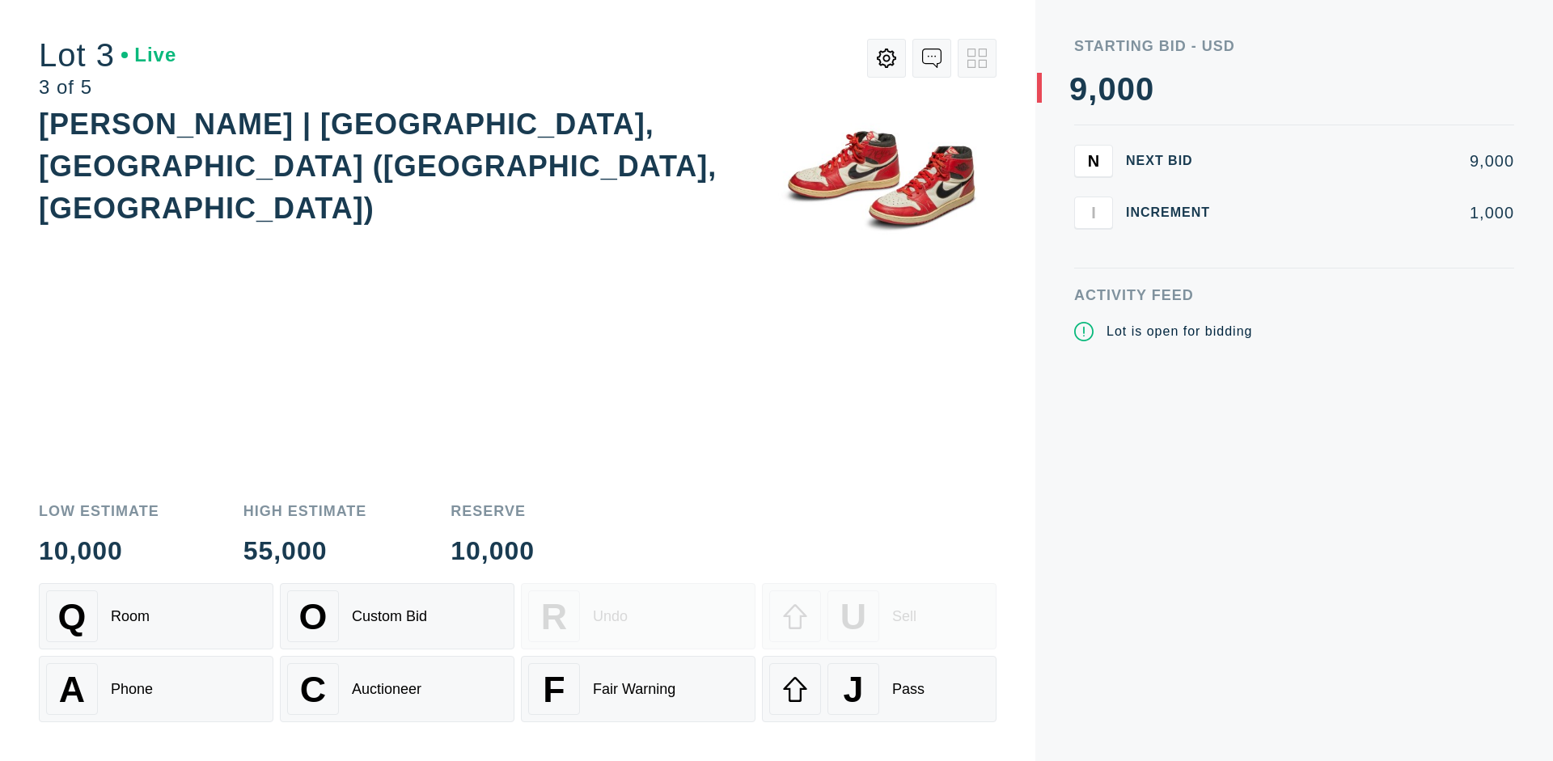
click at [879, 689] on div "J Pass" at bounding box center [879, 689] width 220 height 52
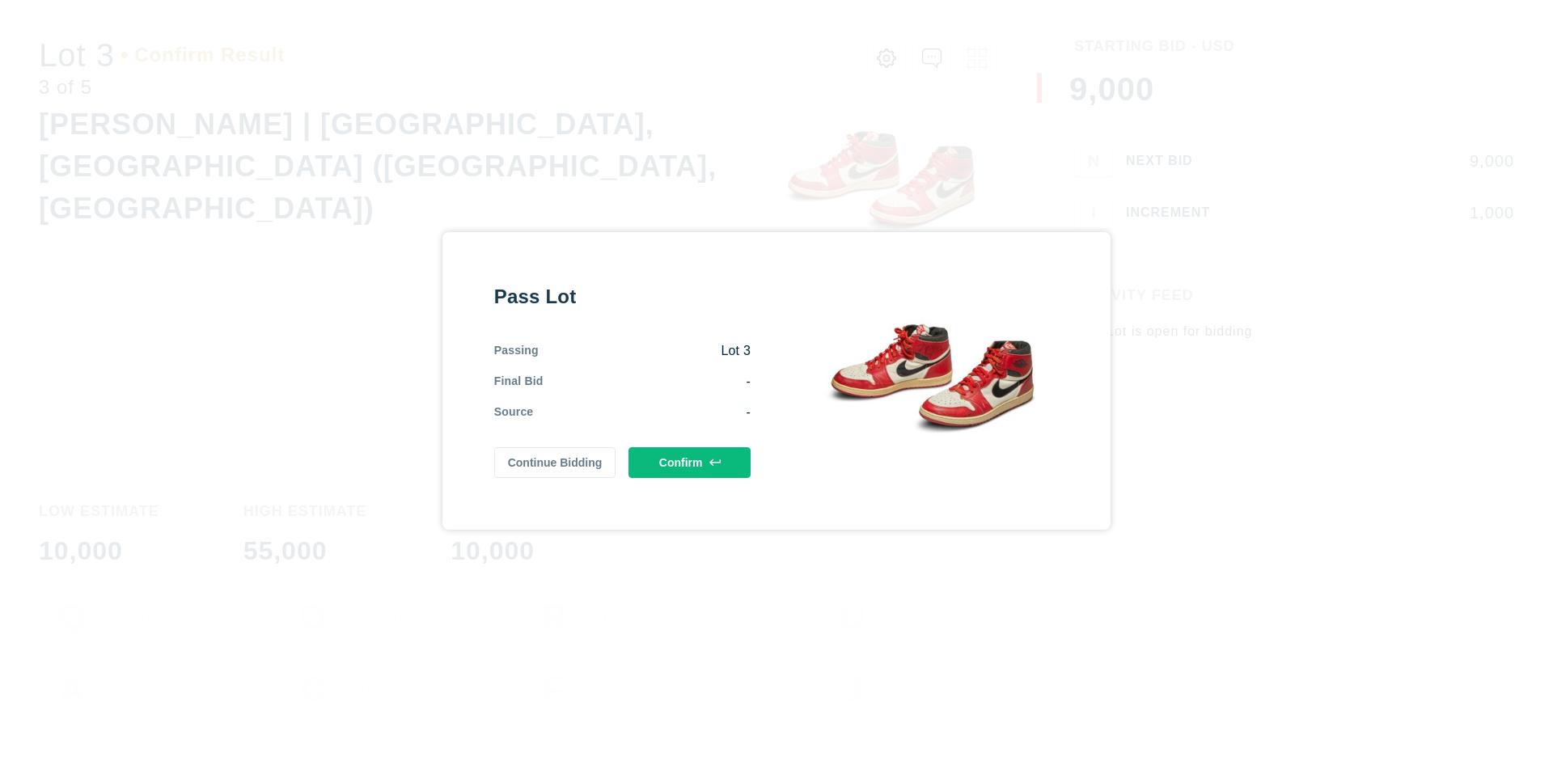
click at [690, 462] on button "Confirm" at bounding box center [690, 462] width 122 height 31
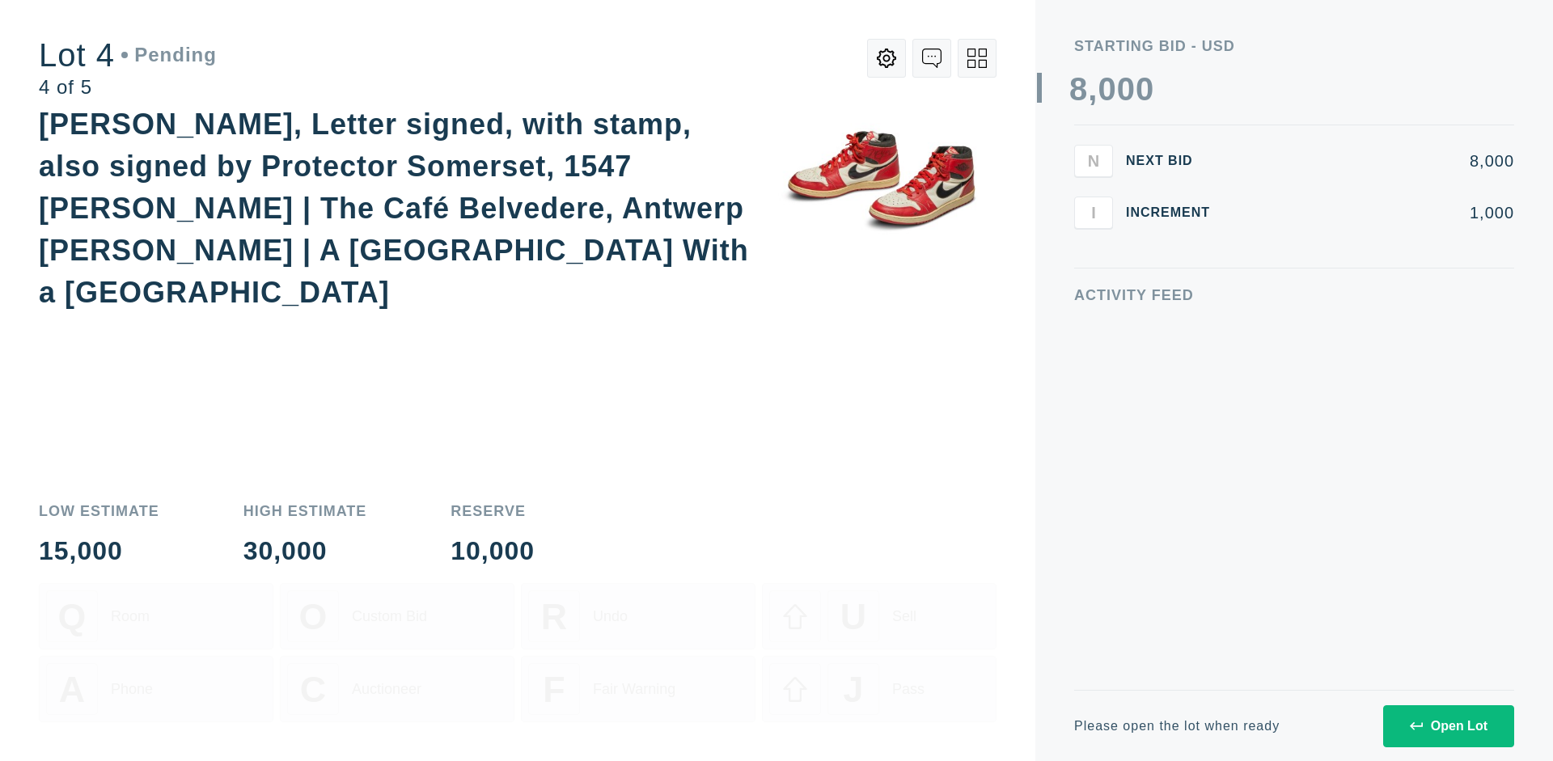
click at [1448, 726] on div "Open Lot" at bounding box center [1449, 726] width 78 height 15
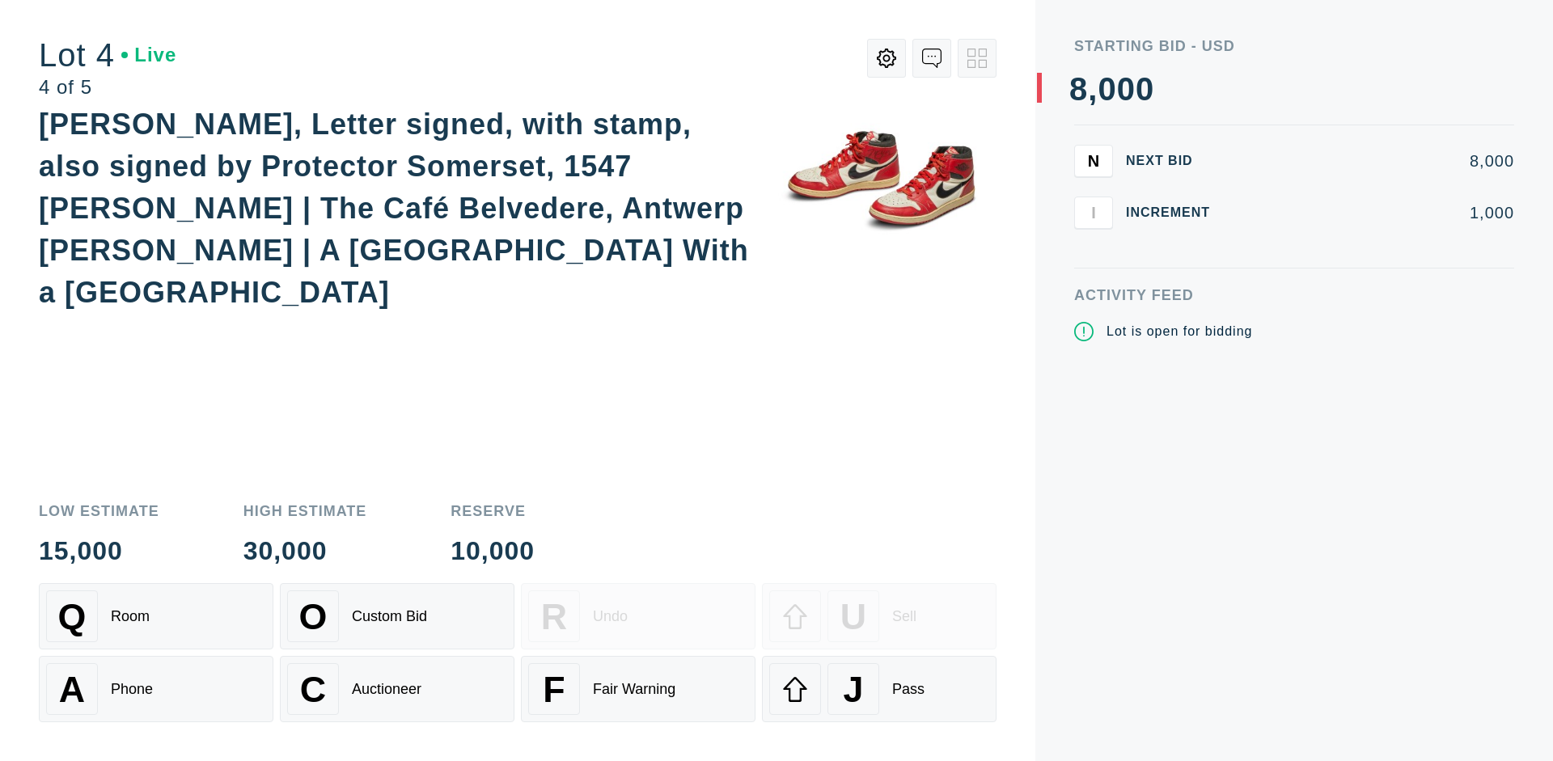
click at [156, 616] on div "Q Room" at bounding box center [156, 617] width 220 height 52
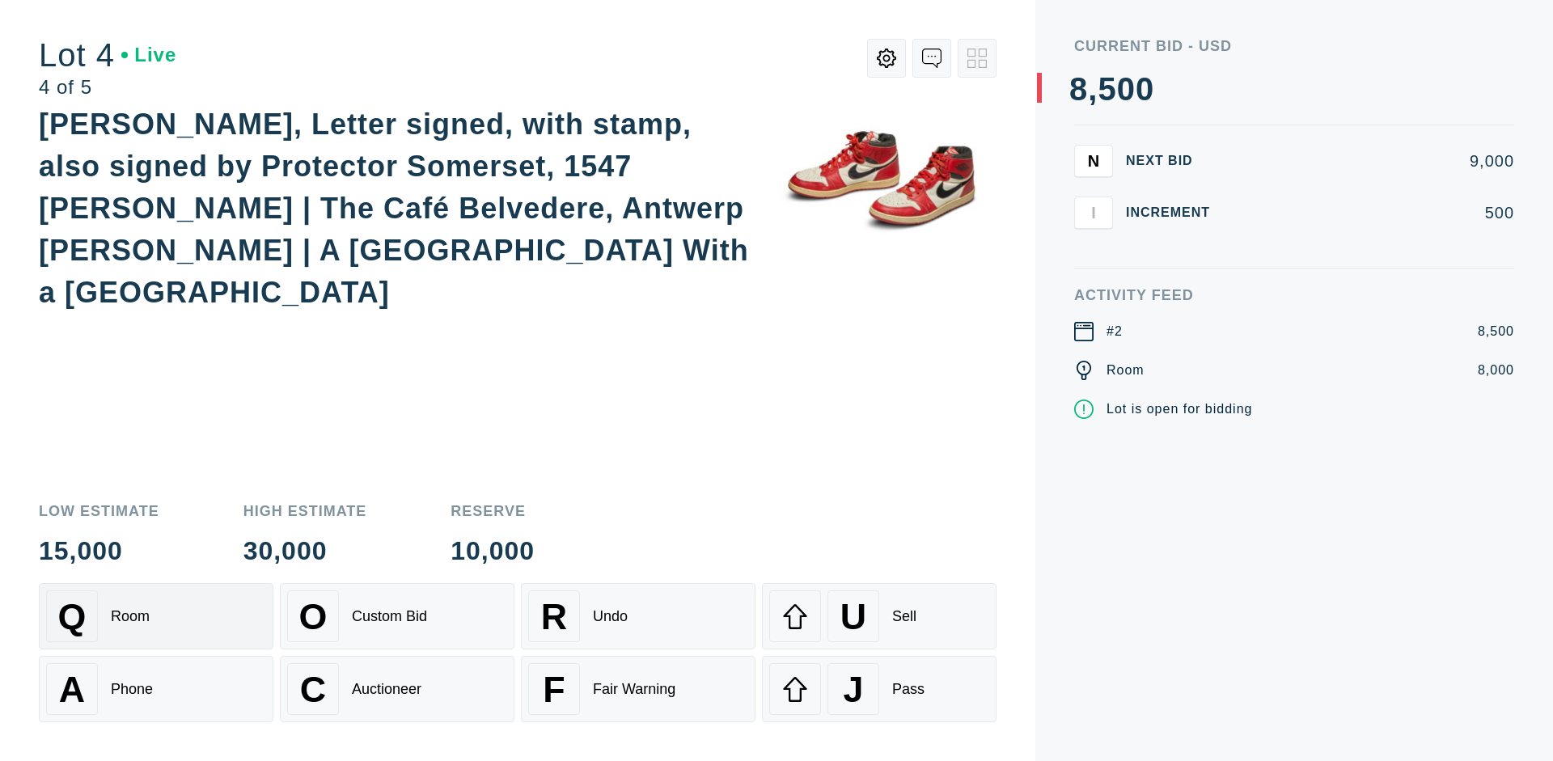
click at [397, 689] on div "Auctioneer" at bounding box center [387, 689] width 70 height 17
click at [879, 689] on div "J Pass" at bounding box center [879, 689] width 220 height 52
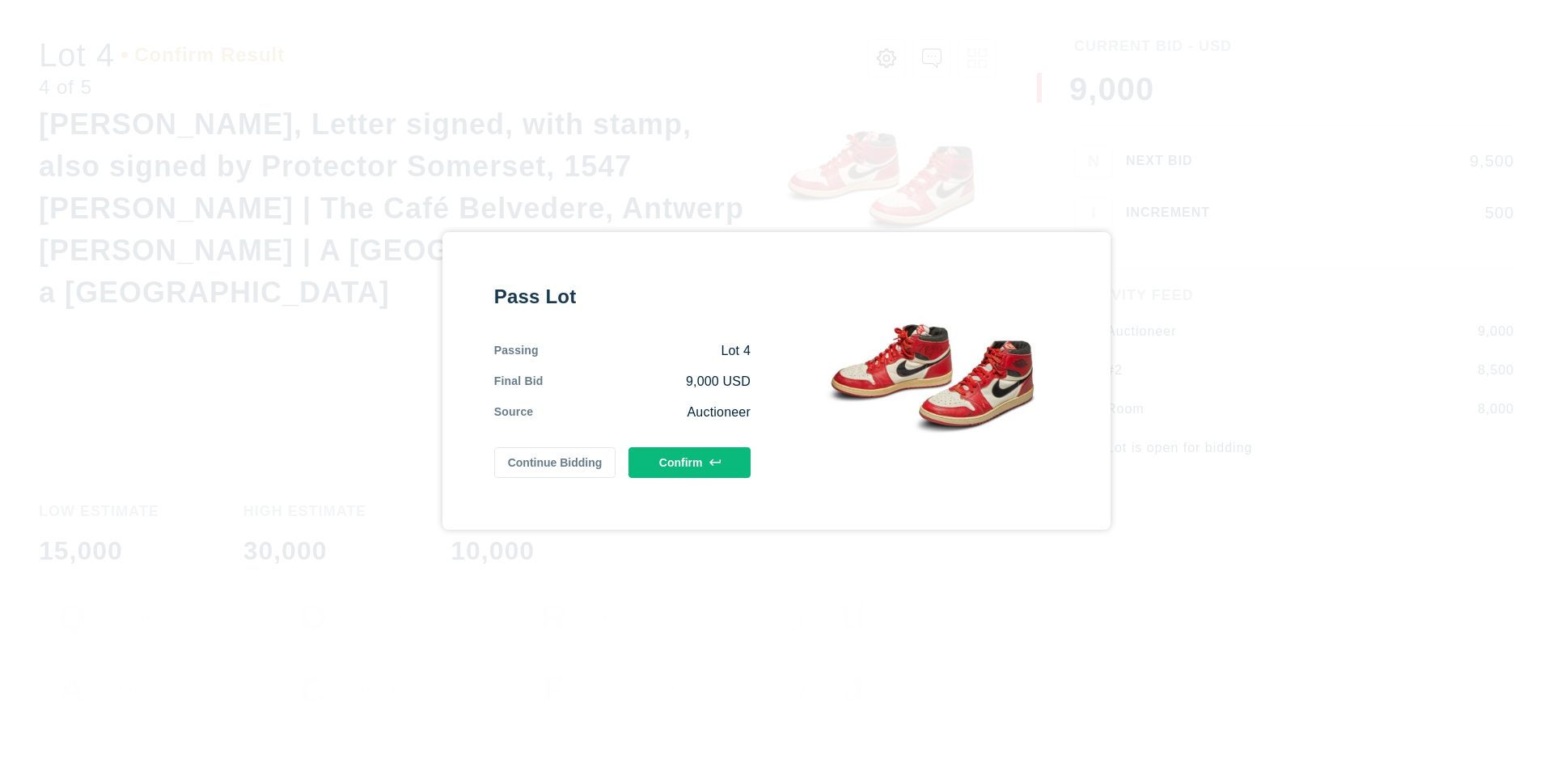
click at [690, 462] on button "Confirm" at bounding box center [690, 462] width 122 height 31
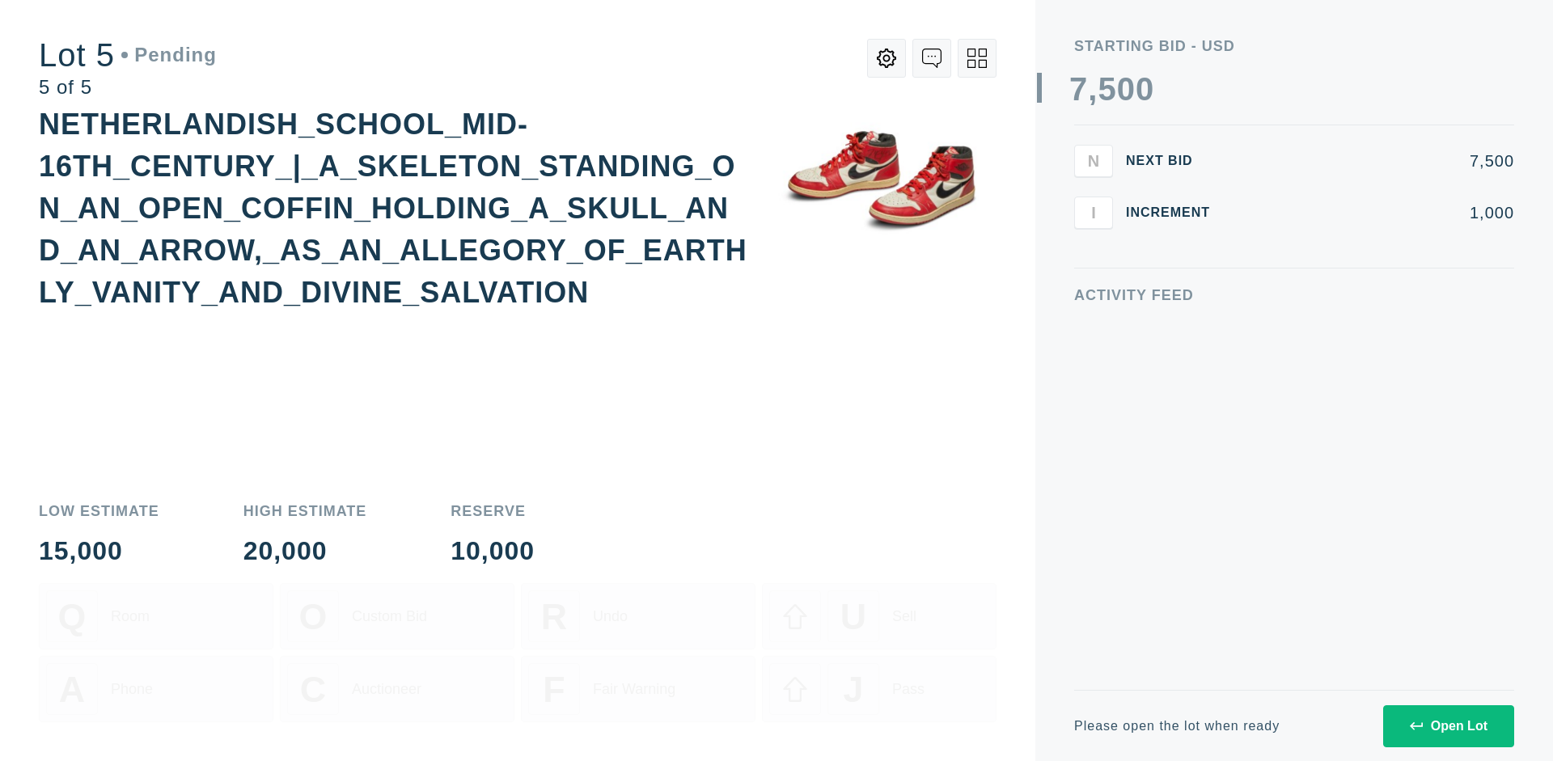
click at [1448, 726] on div "Open Lot" at bounding box center [1449, 726] width 78 height 15
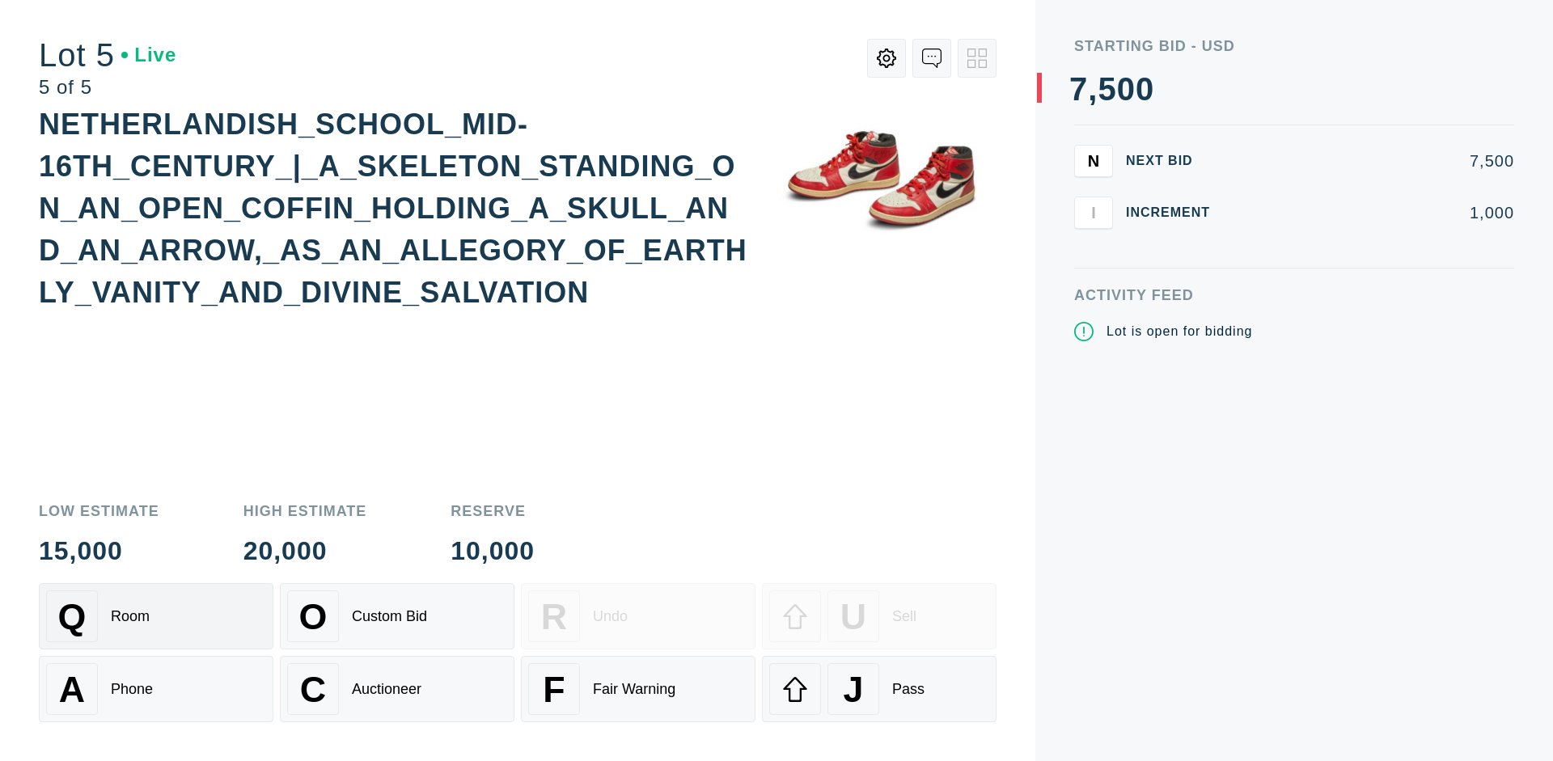
click at [156, 616] on div "Q Room" at bounding box center [156, 617] width 220 height 52
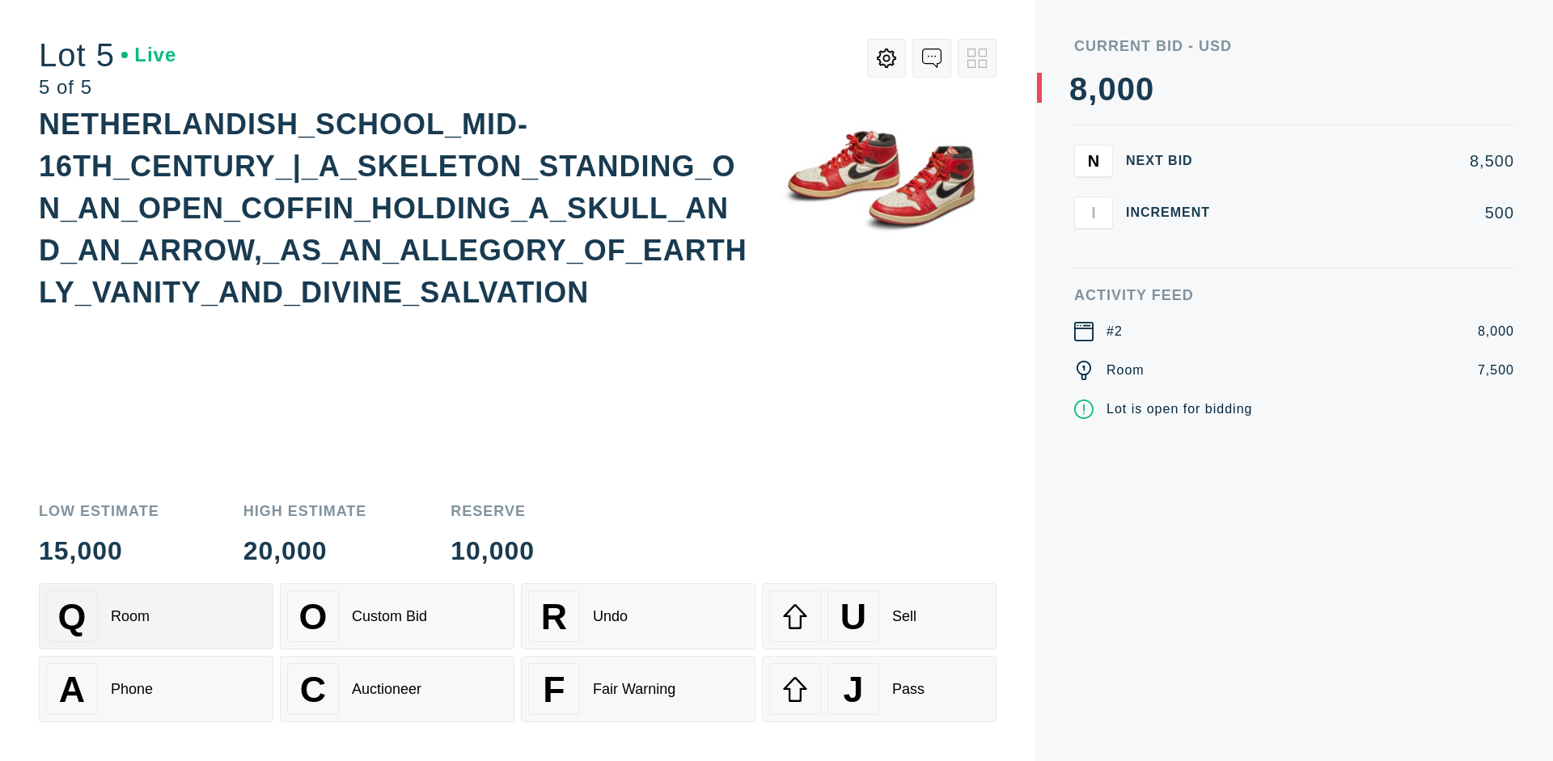
click at [156, 616] on div "Q Room" at bounding box center [156, 617] width 220 height 52
click at [879, 616] on div "U Sell" at bounding box center [879, 617] width 220 height 52
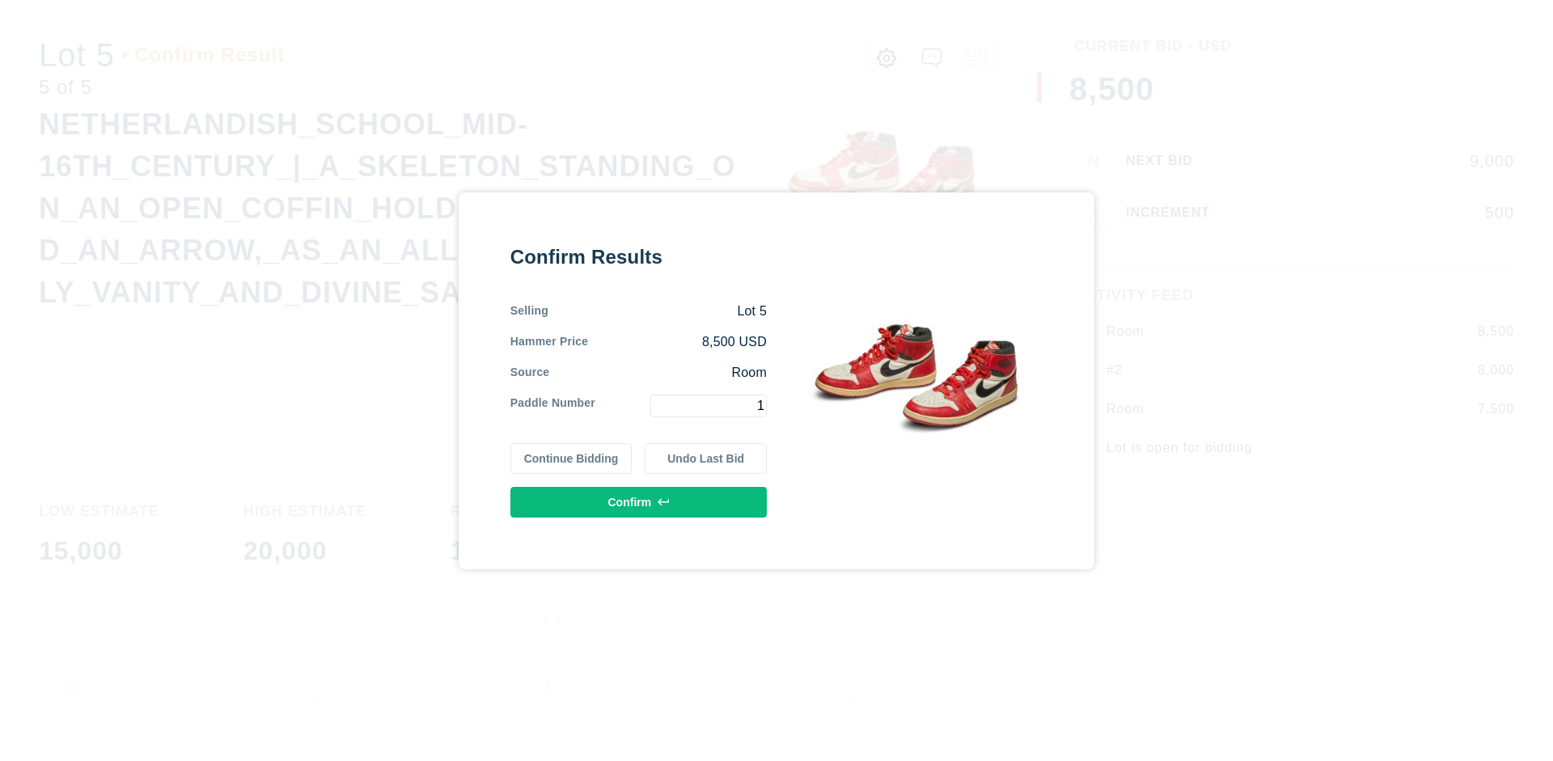
type input "1"
click at [639, 502] on button "Confirm" at bounding box center [638, 502] width 256 height 31
